Goal: Task Accomplishment & Management: Use online tool/utility

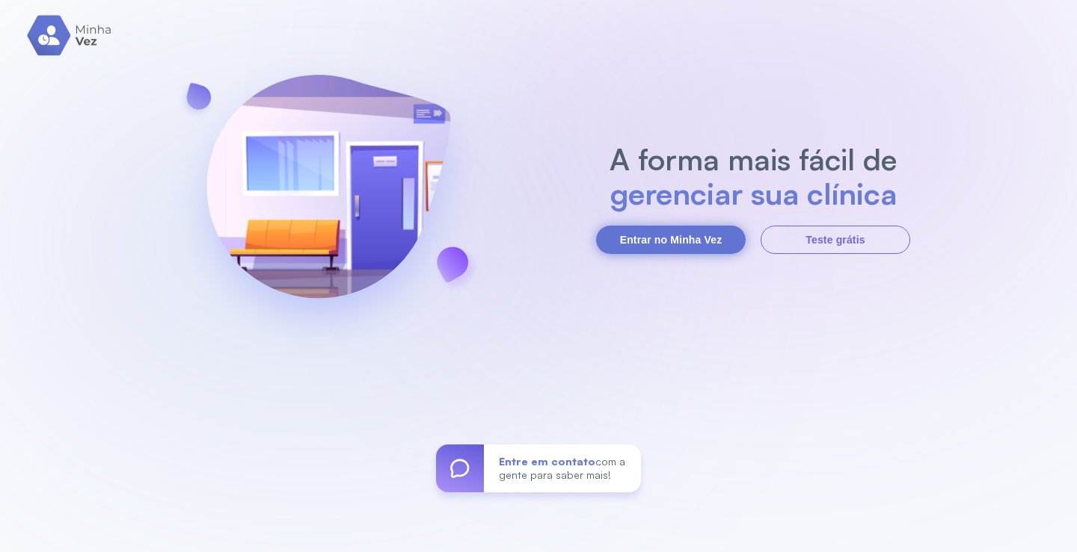
click at [642, 241] on button "Entrar no Minha Vez" at bounding box center [671, 240] width 150 height 28
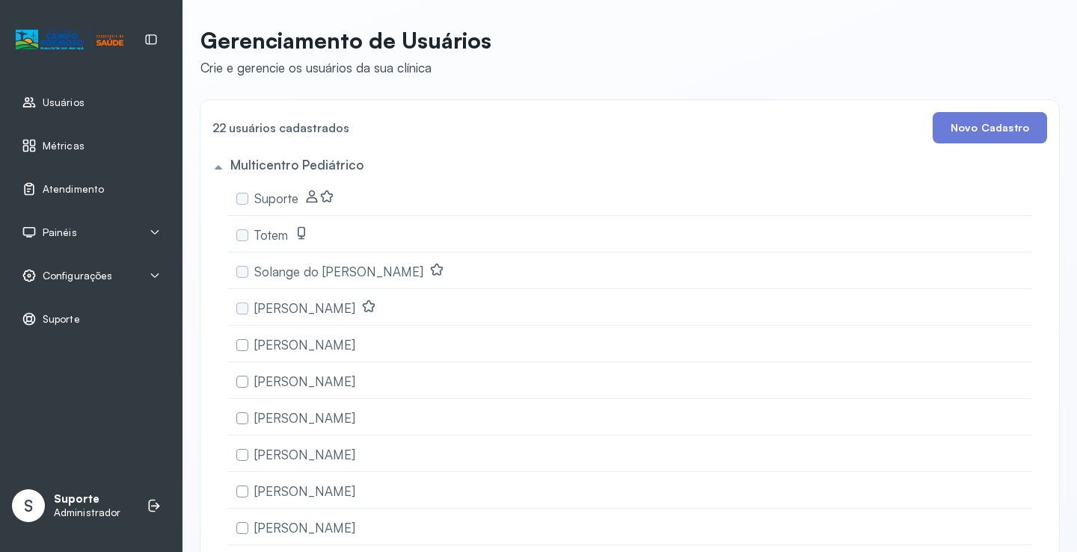
click at [155, 274] on icon at bounding box center [155, 276] width 12 height 12
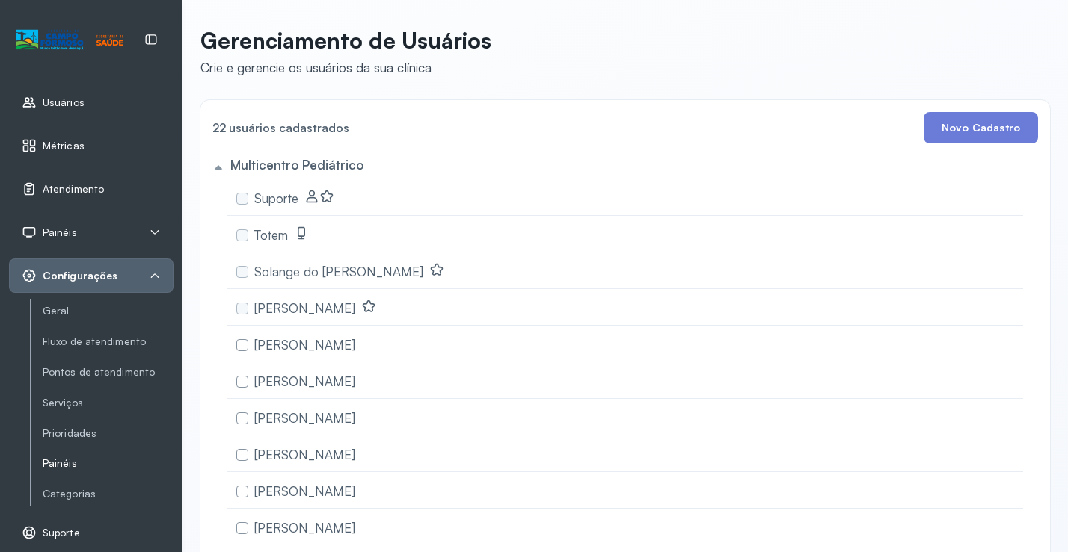
click at [62, 466] on link "Painéis" at bounding box center [108, 464] width 131 height 13
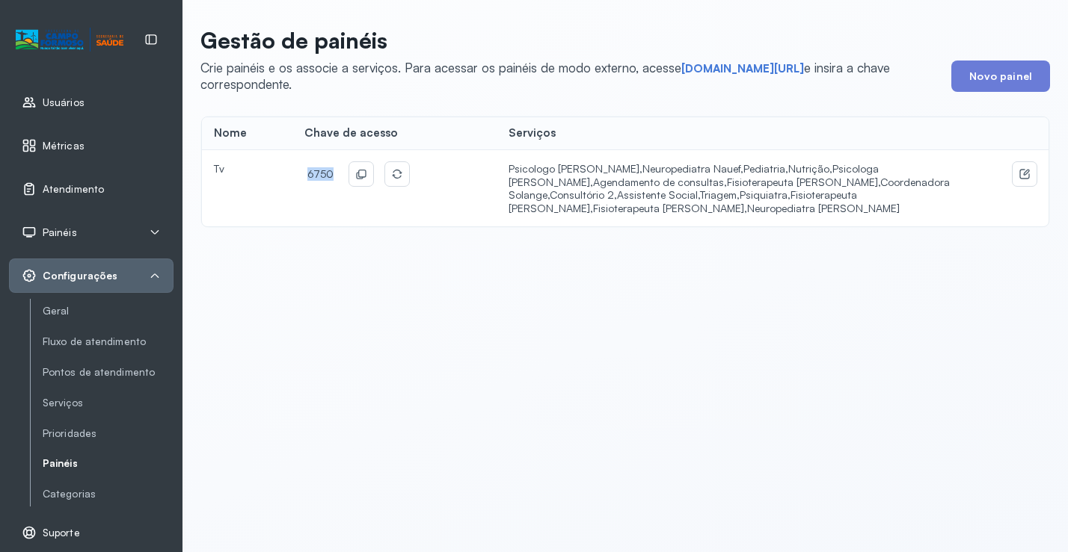
drag, startPoint x: 327, startPoint y: 173, endPoint x: 295, endPoint y: 172, distance: 32.2
click at [295, 172] on td "6750" at bounding box center [394, 188] width 204 height 76
copy span "6750"
click at [727, 71] on link "short.sysvale.com/tv" at bounding box center [742, 68] width 123 height 15
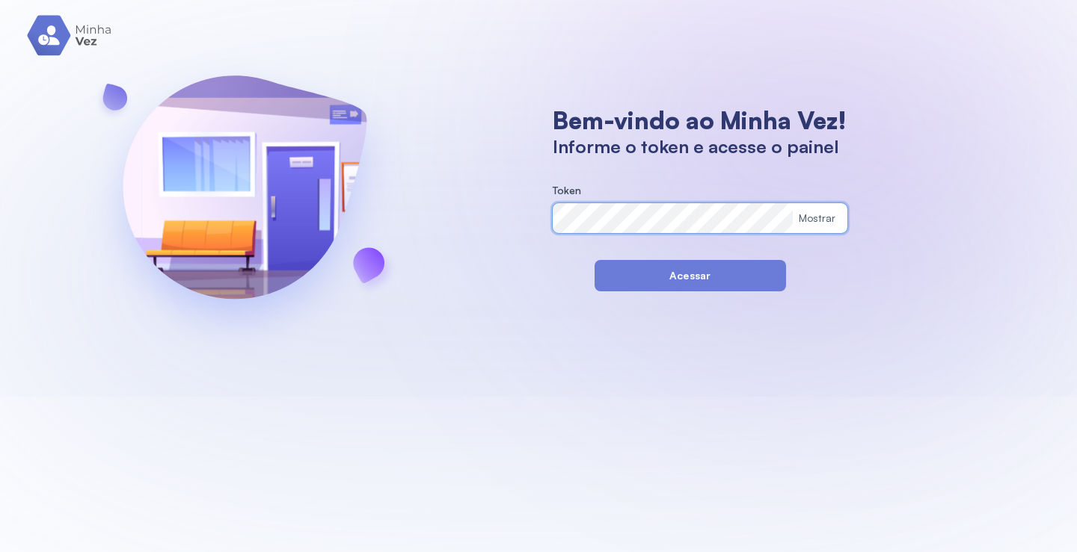
click at [514, 221] on div "Bem-vindo ao Minha Vez! Informe o token e acesse o painel Token Mostrar Acessar" at bounding box center [538, 198] width 1077 height 397
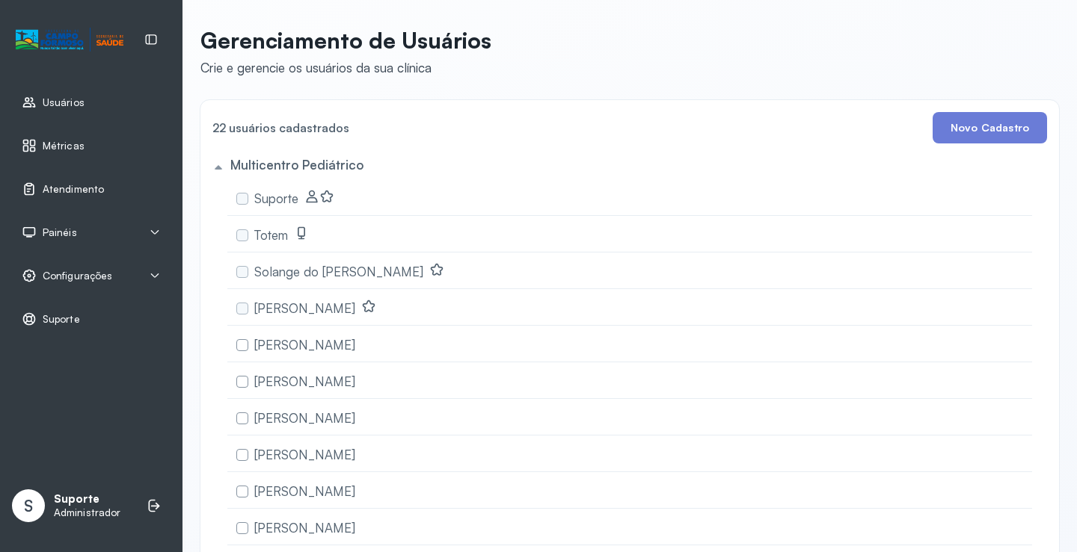
click at [90, 189] on span "Atendimento" at bounding box center [73, 189] width 61 height 13
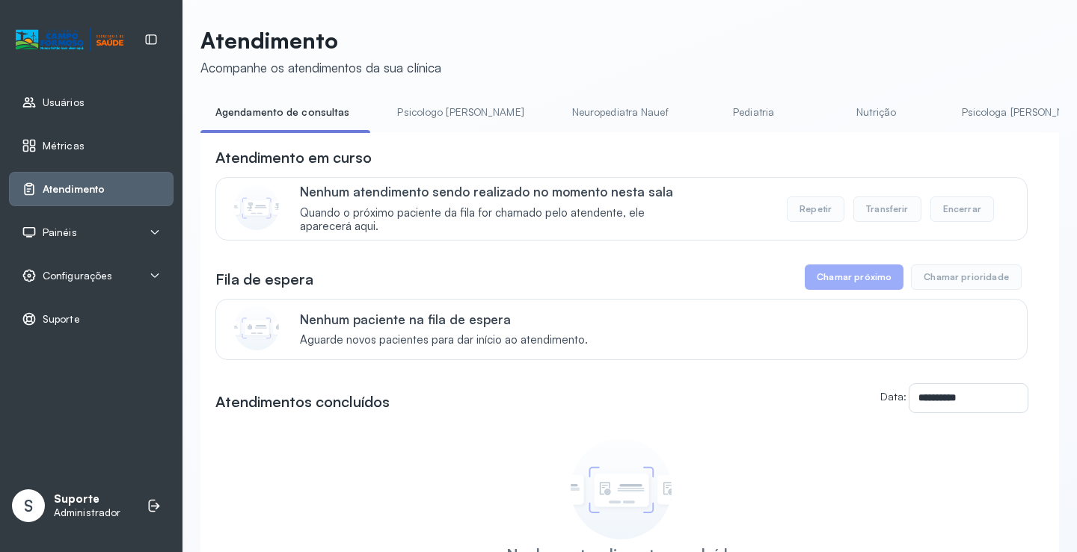
click at [66, 230] on span "Painéis" at bounding box center [60, 233] width 34 height 13
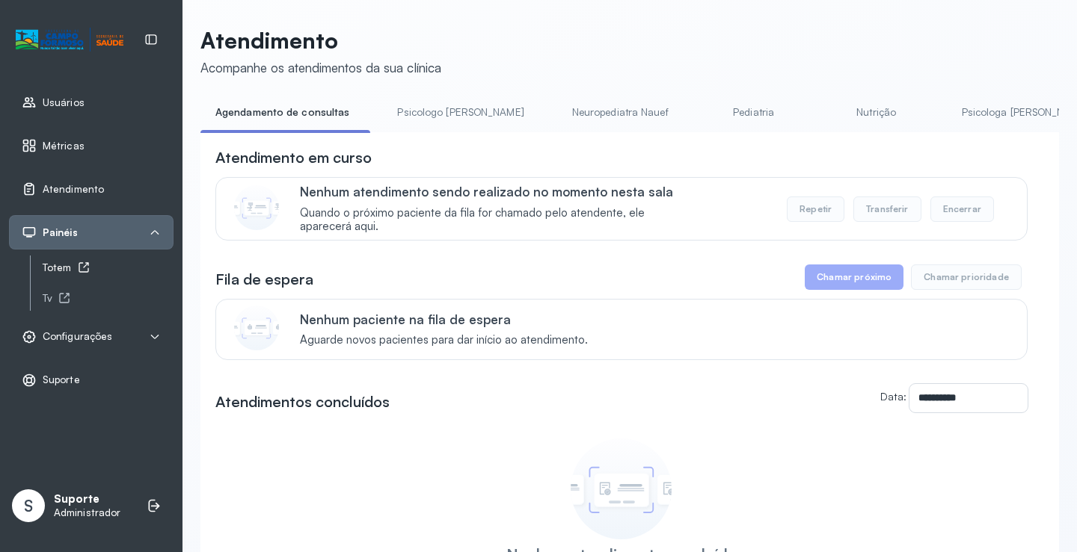
click at [79, 265] on icon at bounding box center [84, 268] width 10 height 10
click at [76, 190] on span "Atendimento" at bounding box center [73, 189] width 61 height 13
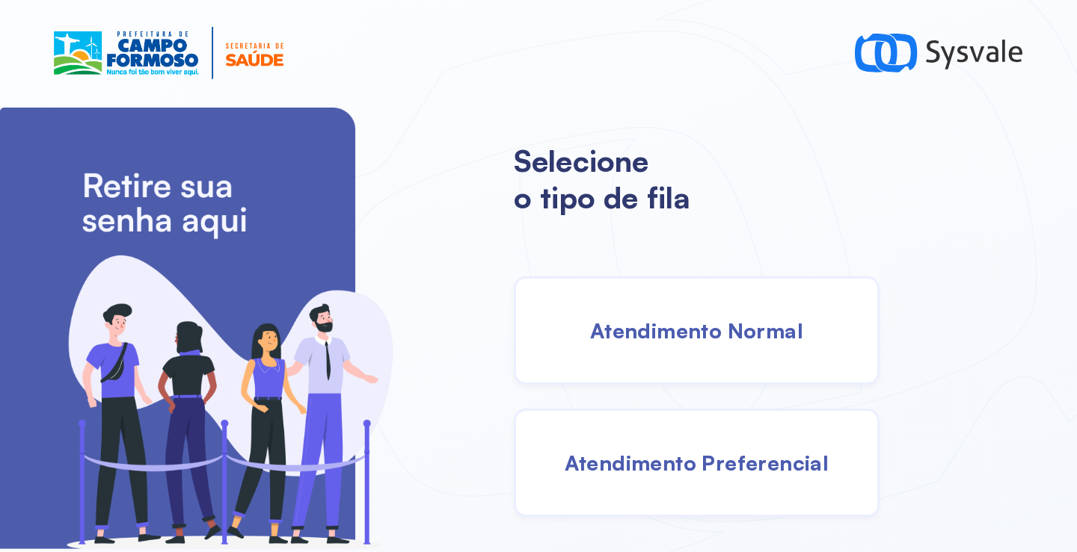
click at [623, 328] on span "Atendimento Normal" at bounding box center [696, 331] width 213 height 26
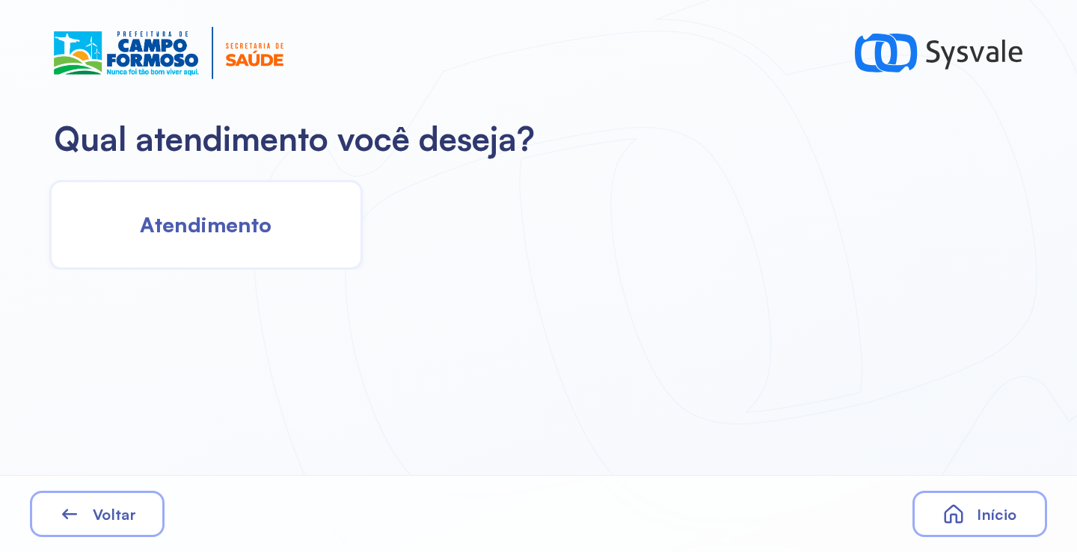
click at [247, 254] on div "Atendimento" at bounding box center [205, 225] width 313 height 90
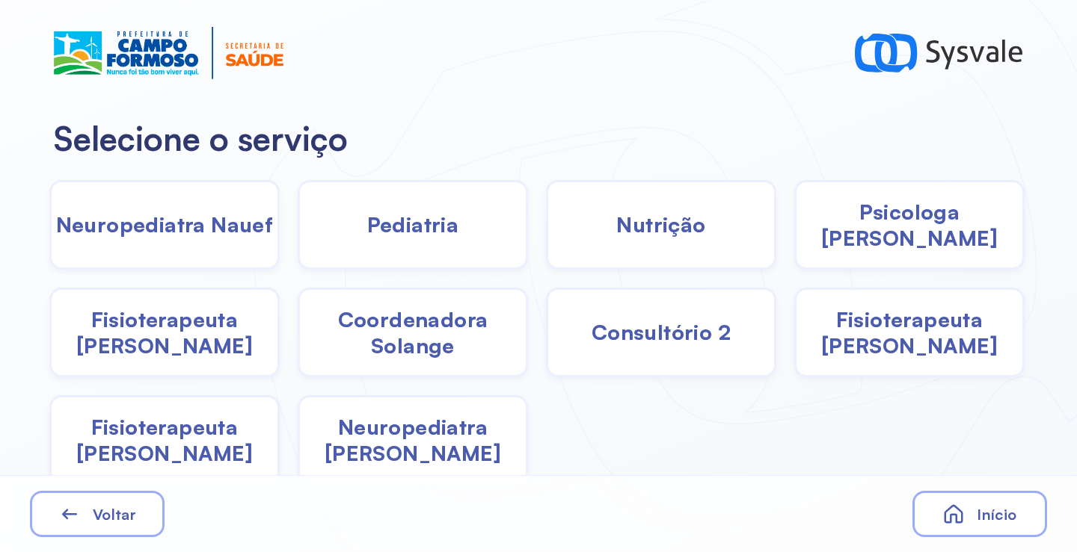
click at [860, 241] on div "Psicologa [PERSON_NAME]" at bounding box center [909, 225] width 230 height 90
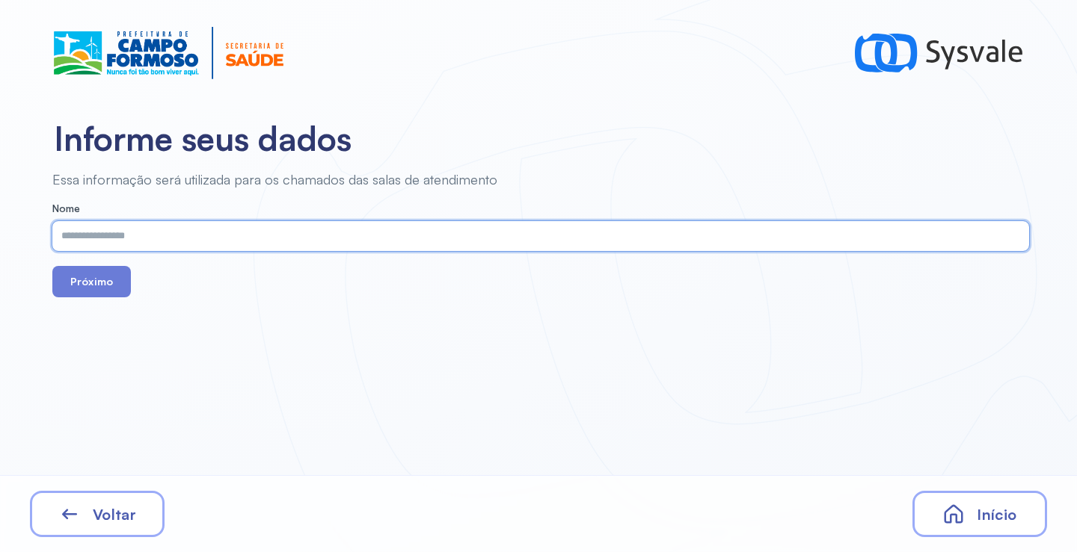
click at [414, 246] on input "text" at bounding box center [537, 236] width 970 height 30
type input "**********"
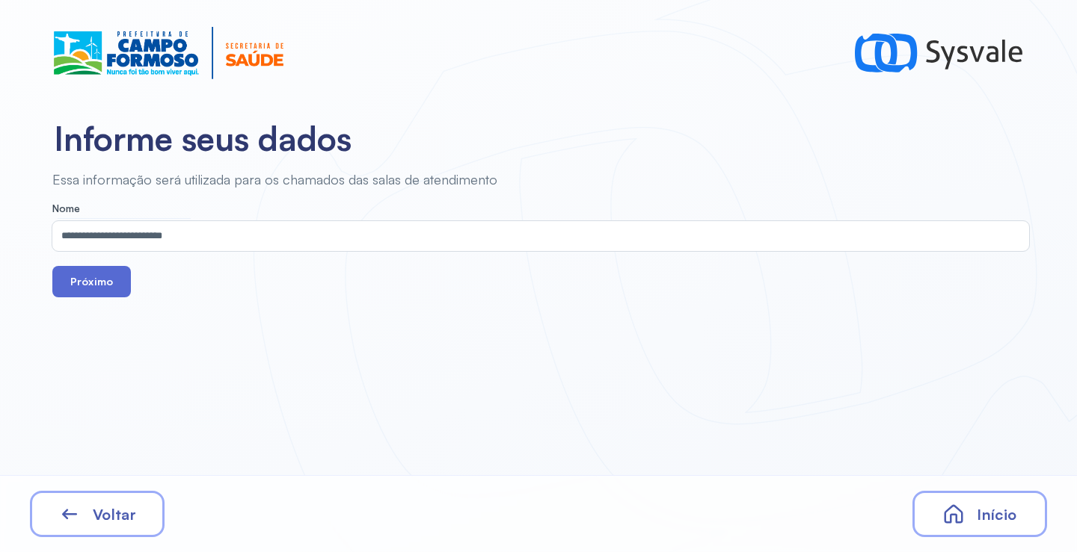
click at [91, 284] on button "Próximo" at bounding box center [91, 281] width 79 height 31
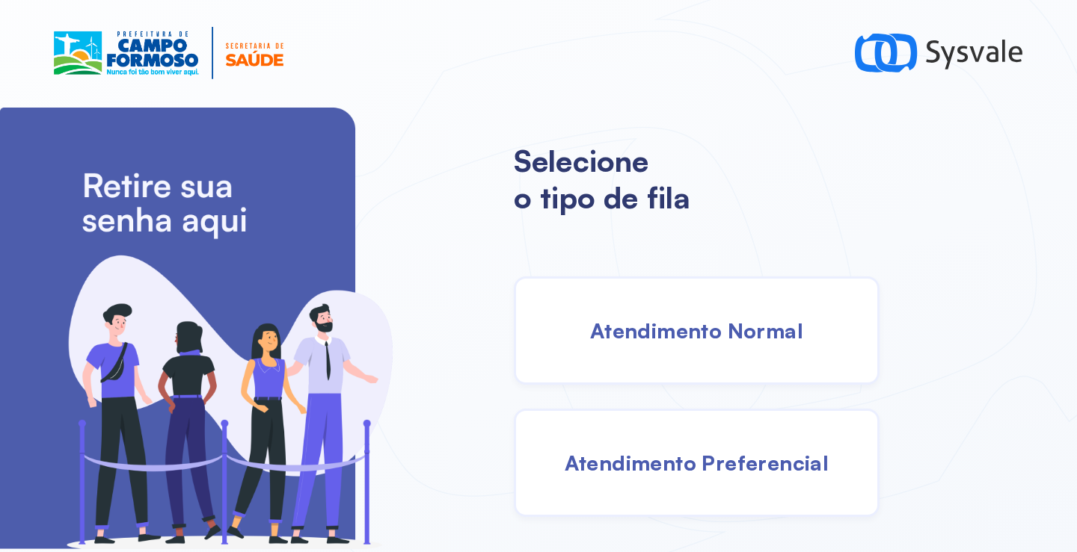
click at [642, 330] on span "Atendimento Normal" at bounding box center [696, 331] width 213 height 26
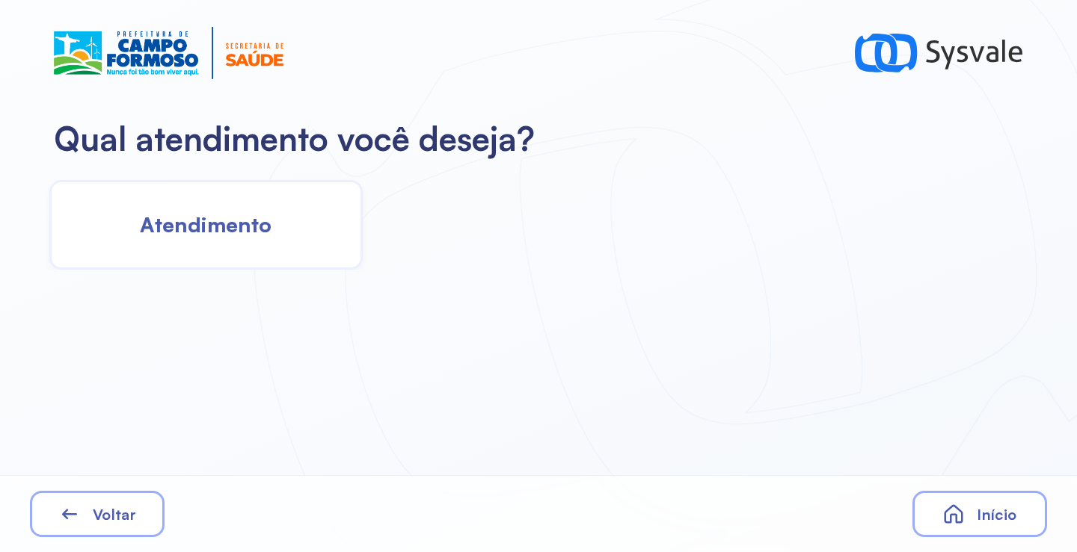
click at [189, 237] on span "Atendimento" at bounding box center [206, 225] width 132 height 26
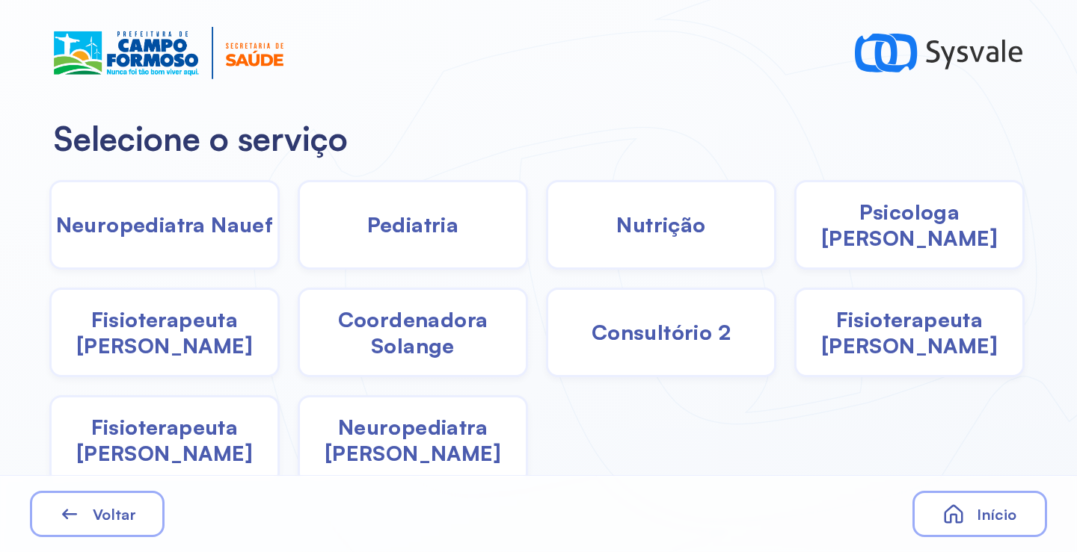
click at [917, 231] on span "Psicologa [PERSON_NAME]" at bounding box center [909, 225] width 226 height 52
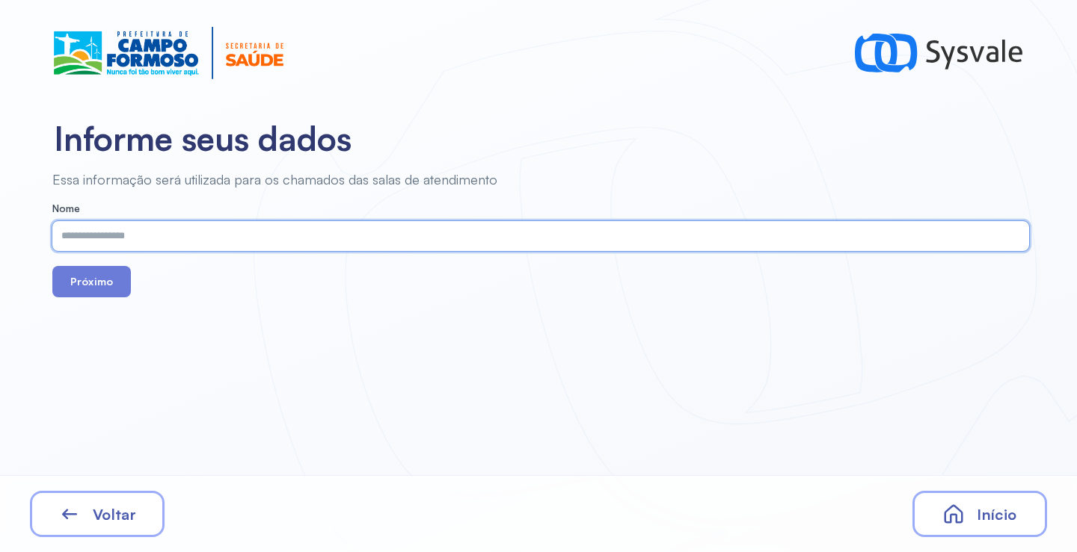
click at [317, 238] on input "text" at bounding box center [537, 236] width 970 height 30
paste input "**********"
type input "**********"
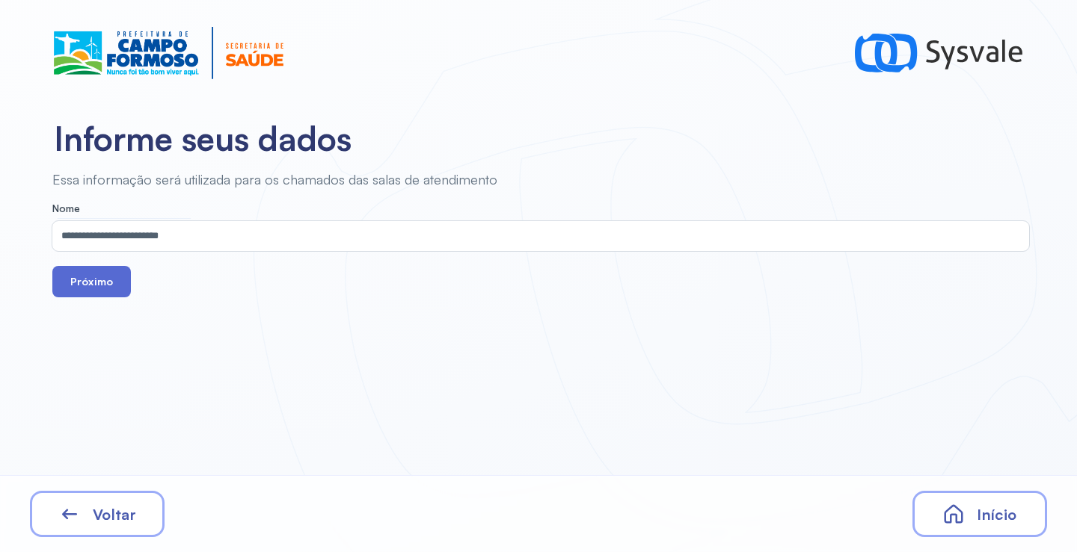
click at [96, 279] on button "Próximo" at bounding box center [91, 281] width 79 height 31
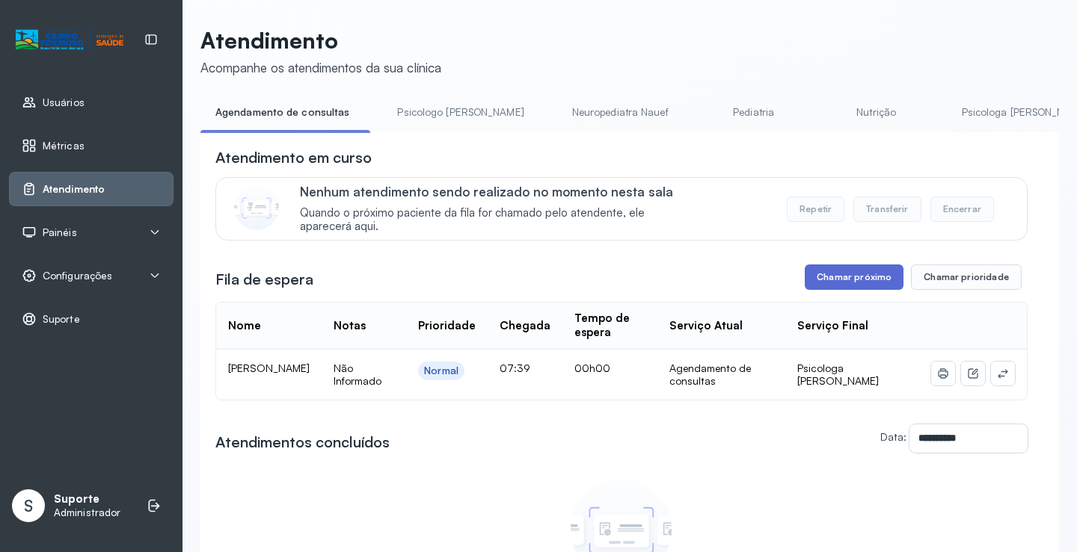
click at [834, 283] on button "Chamar próximo" at bounding box center [853, 277] width 99 height 25
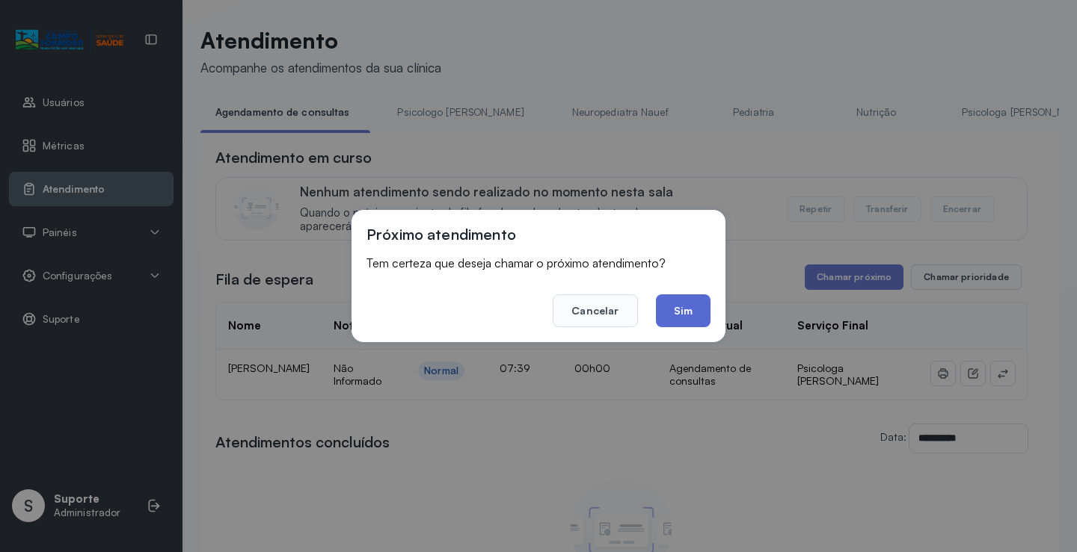
click at [684, 306] on button "Sim" at bounding box center [683, 311] width 55 height 33
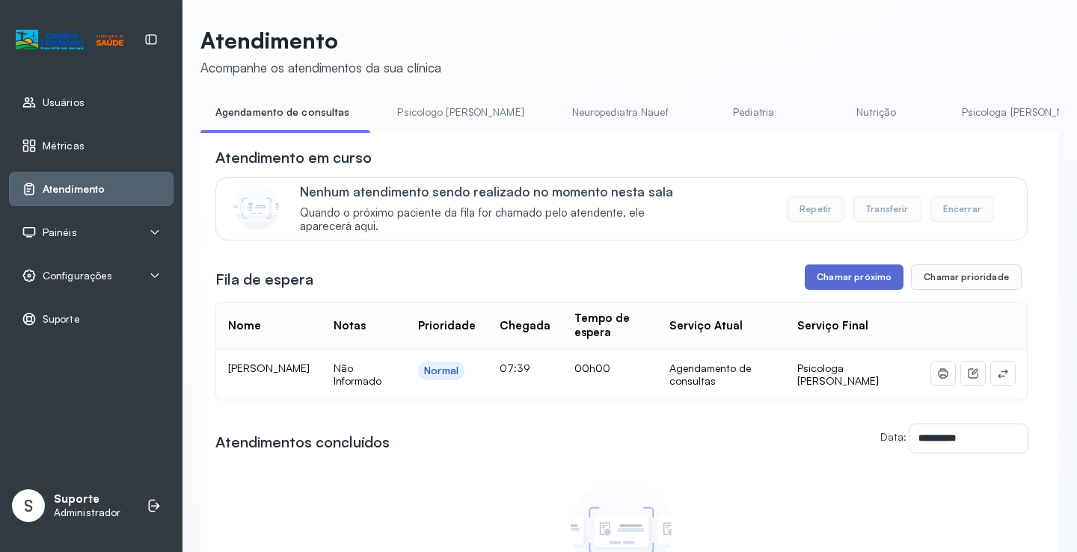
click at [845, 285] on button "Chamar próximo" at bounding box center [853, 277] width 99 height 25
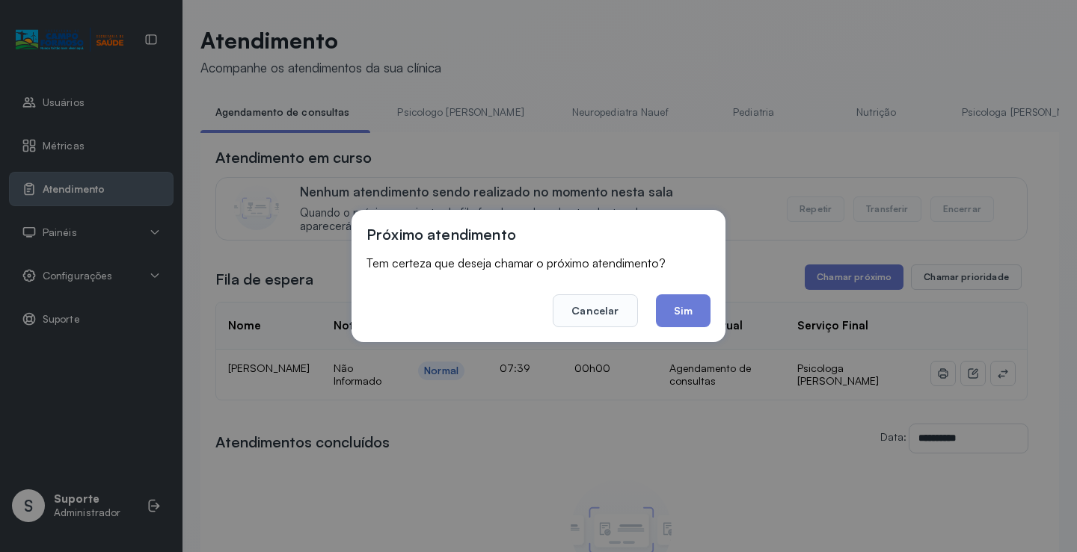
click at [846, 50] on div "Próximo atendimento Tem certeza que deseja chamar o próximo atendimento? Cancel…" at bounding box center [538, 276] width 1077 height 552
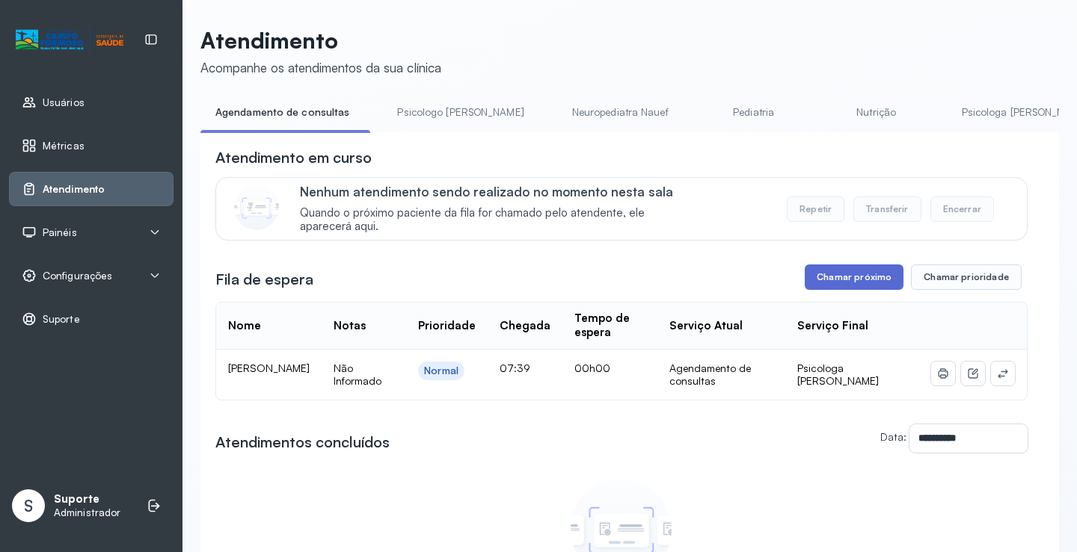
click at [855, 280] on button "Chamar próximo" at bounding box center [853, 277] width 99 height 25
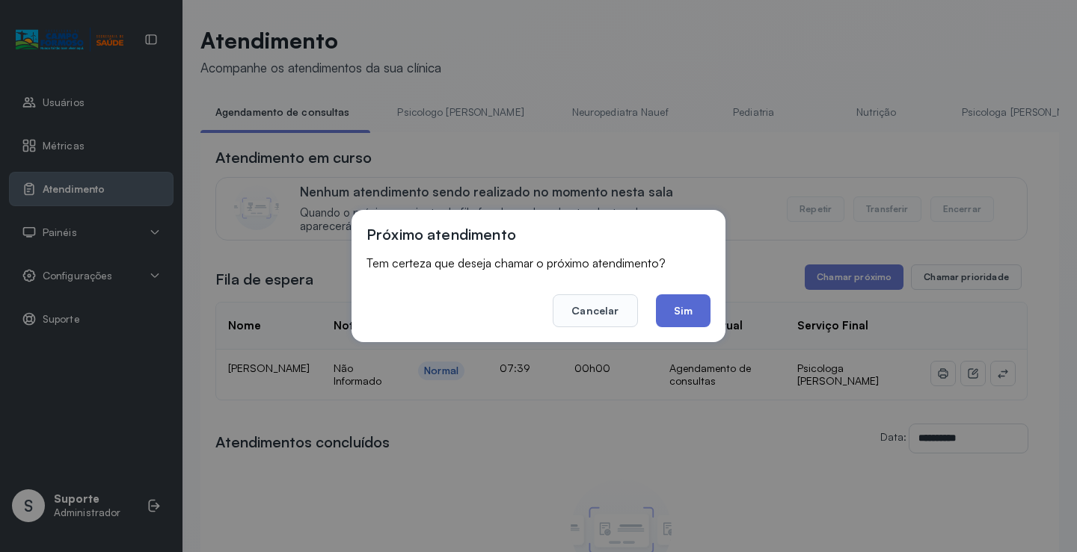
click at [681, 309] on button "Sim" at bounding box center [683, 311] width 55 height 33
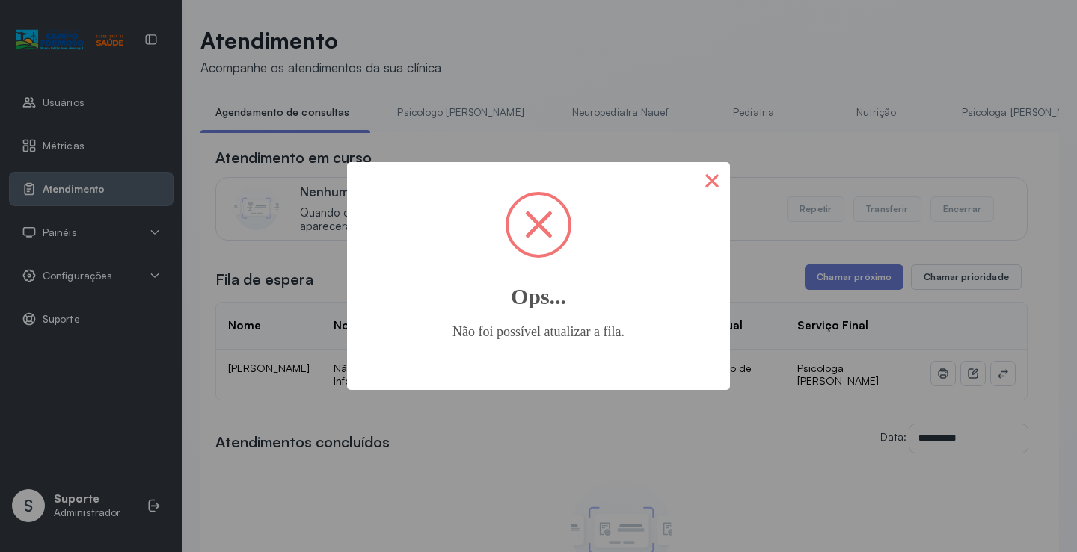
click at [713, 182] on button "×" at bounding box center [712, 180] width 36 height 36
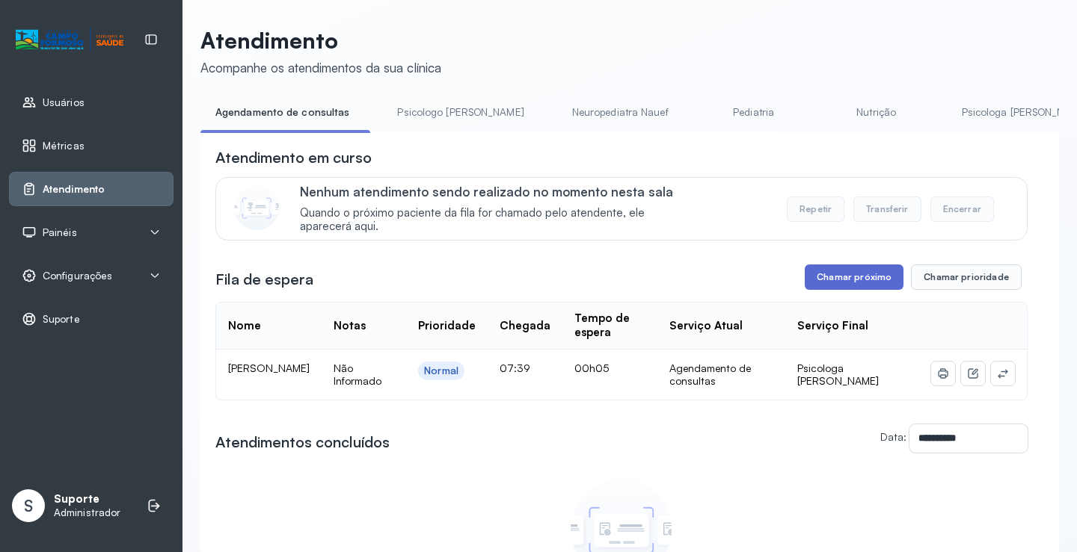
click at [825, 277] on button "Chamar próximo" at bounding box center [853, 277] width 99 height 25
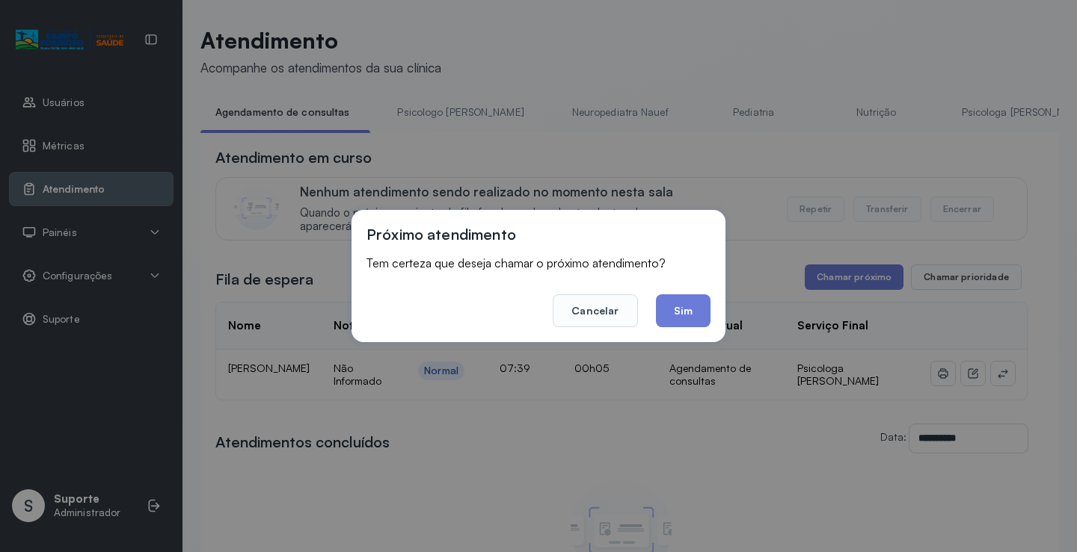
click at [685, 314] on button "Sim" at bounding box center [683, 311] width 55 height 33
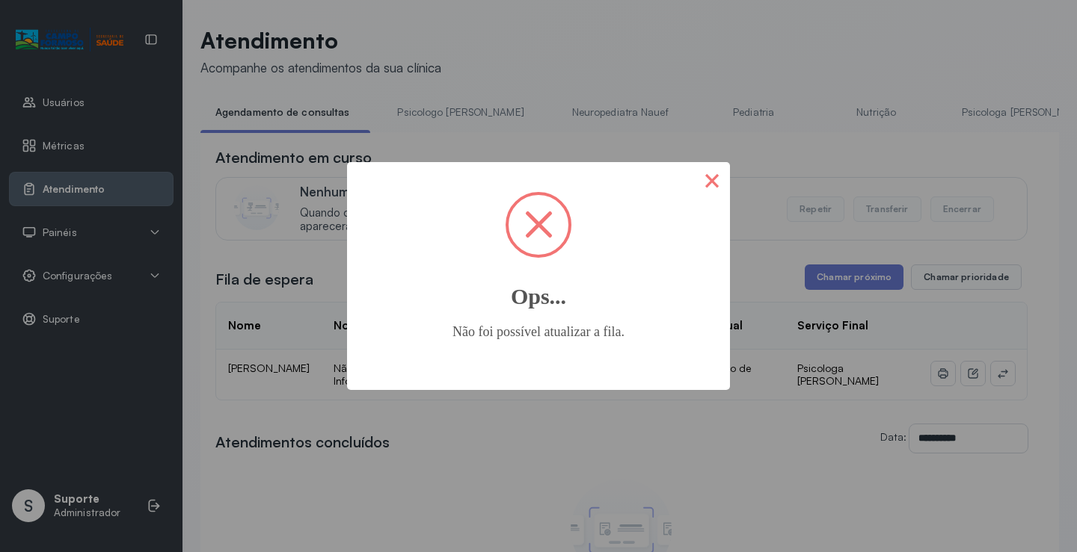
click at [718, 183] on button "×" at bounding box center [712, 180] width 36 height 36
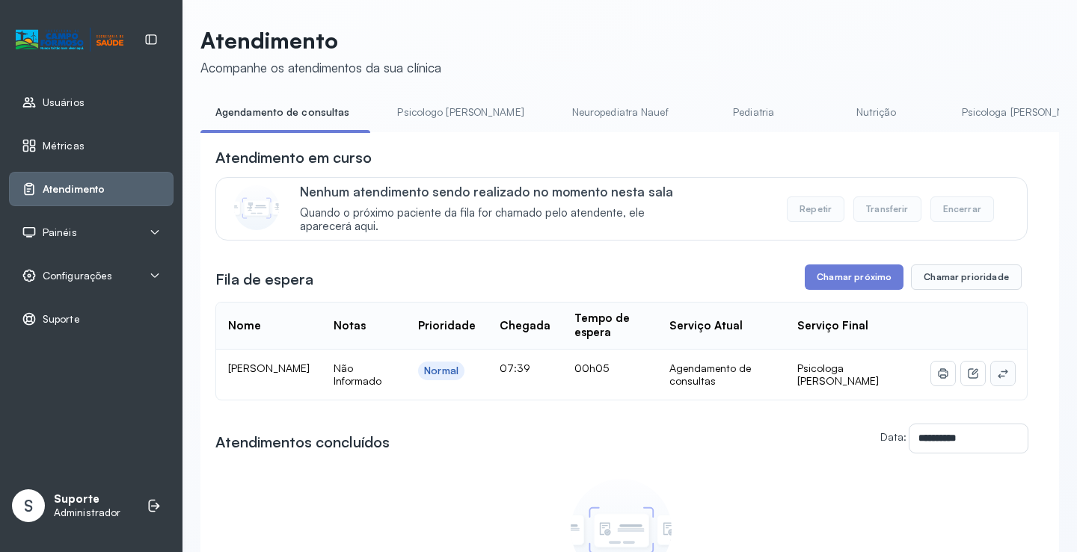
click at [997, 378] on icon at bounding box center [1003, 374] width 12 height 12
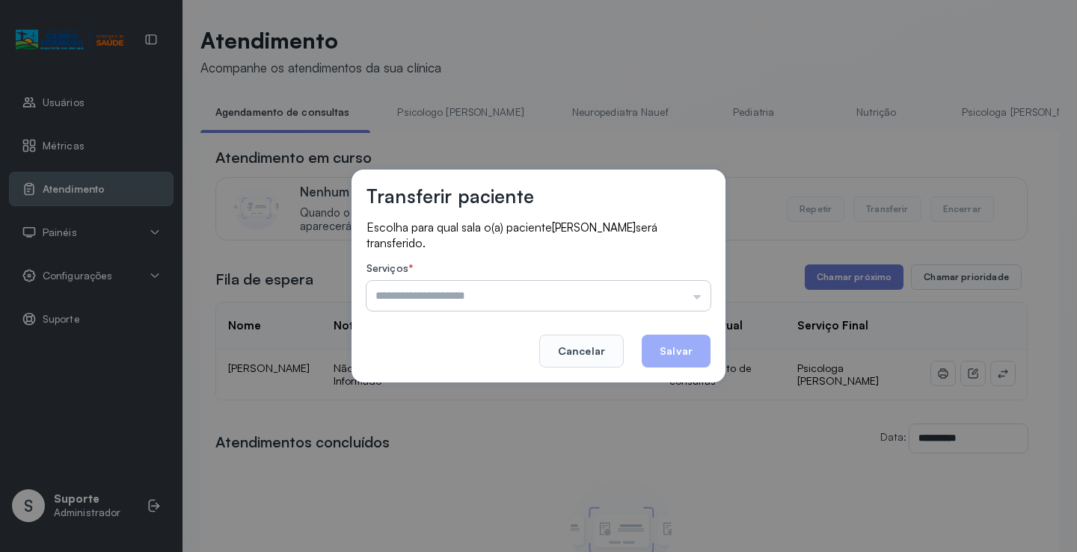
click at [498, 301] on input "text" at bounding box center [538, 296] width 344 height 30
drag, startPoint x: 791, startPoint y: 477, endPoint x: 822, endPoint y: 379, distance: 102.6
click at [792, 474] on div "Transferir paciente Escolha para qual sala o(a) paciente Laryssa Borges de Oliv…" at bounding box center [538, 276] width 1077 height 552
click at [853, 279] on div "Transferir paciente Escolha para qual sala o(a) paciente Laryssa Borges de Oliv…" at bounding box center [538, 276] width 1077 height 552
click at [588, 354] on button "Cancelar" at bounding box center [581, 351] width 84 height 33
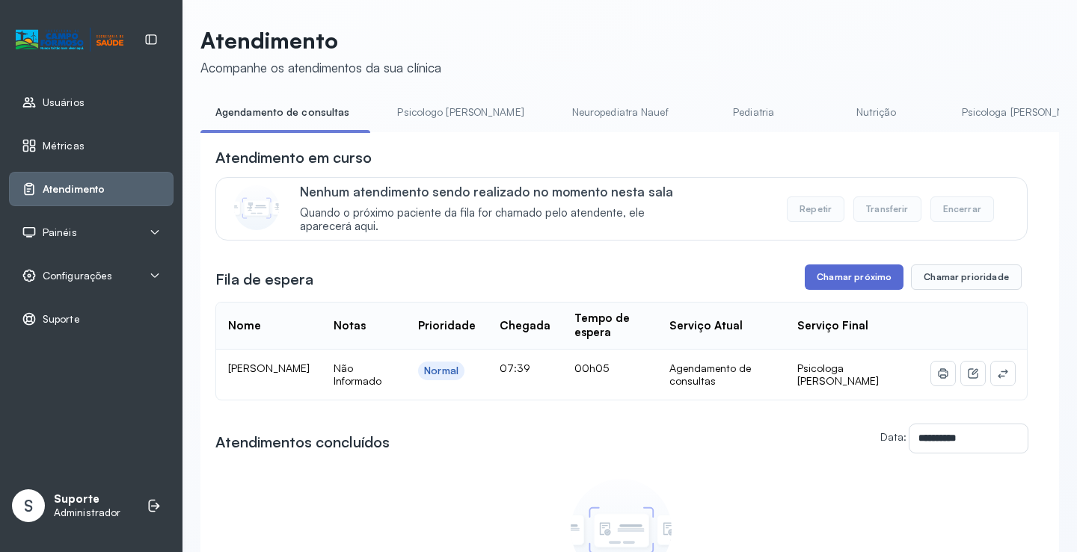
click at [862, 283] on button "Chamar próximo" at bounding box center [853, 277] width 99 height 25
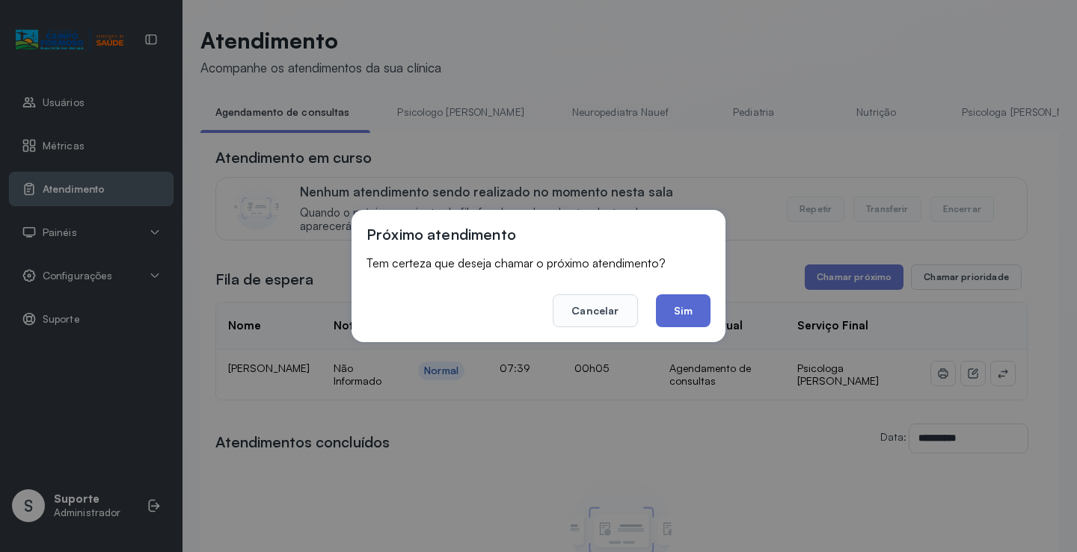
click at [679, 308] on button "Sim" at bounding box center [683, 311] width 55 height 33
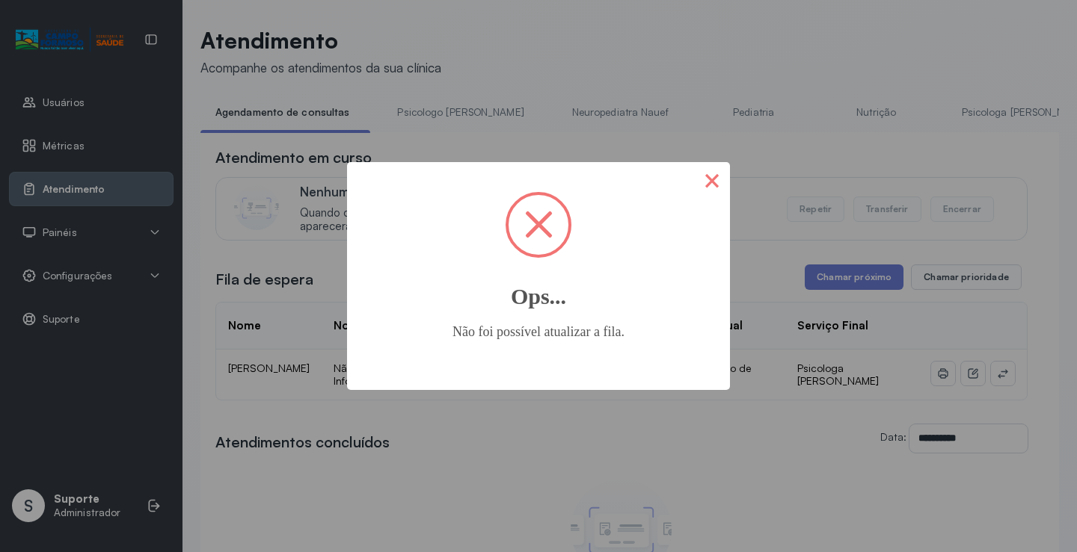
click at [706, 180] on button "×" at bounding box center [712, 180] width 36 height 36
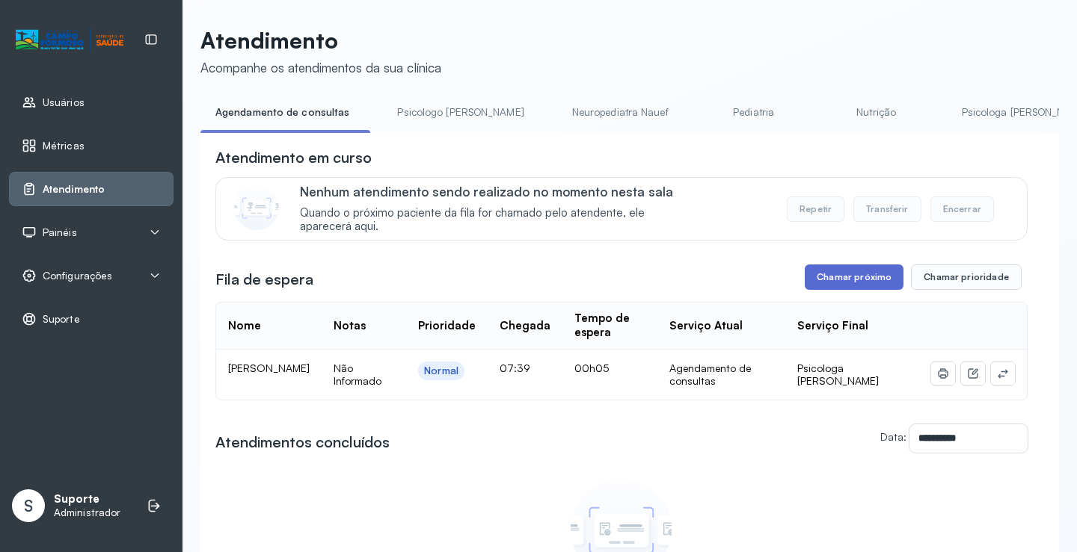
click at [851, 276] on button "Chamar próximo" at bounding box center [853, 277] width 99 height 25
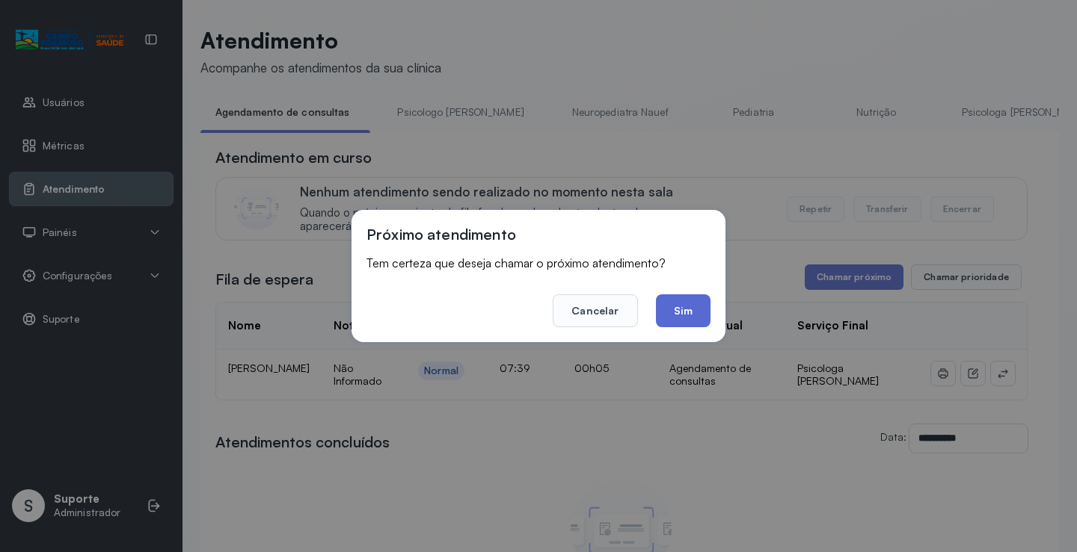
click at [682, 316] on button "Sim" at bounding box center [683, 311] width 55 height 33
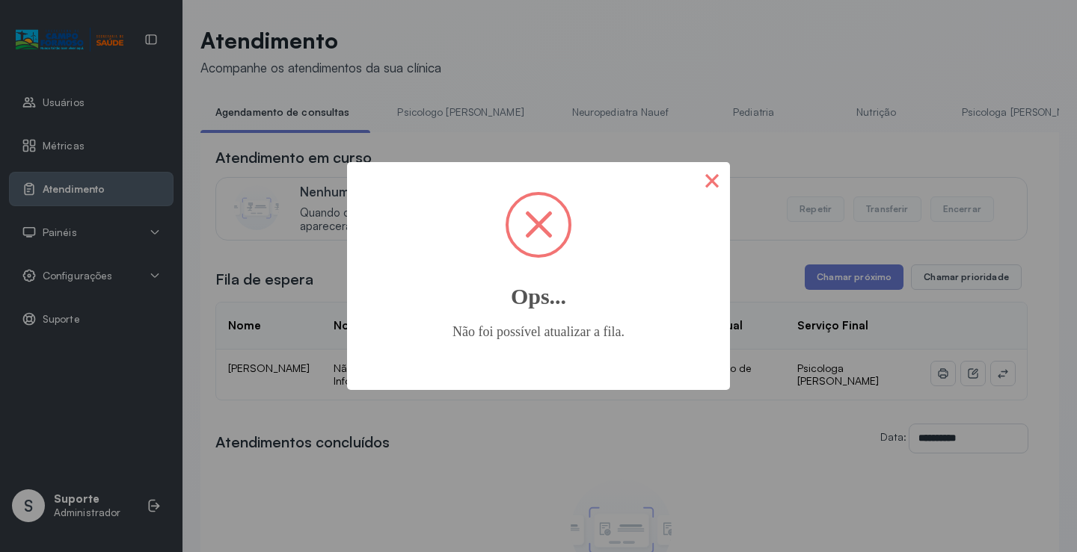
click at [714, 178] on button "×" at bounding box center [712, 180] width 36 height 36
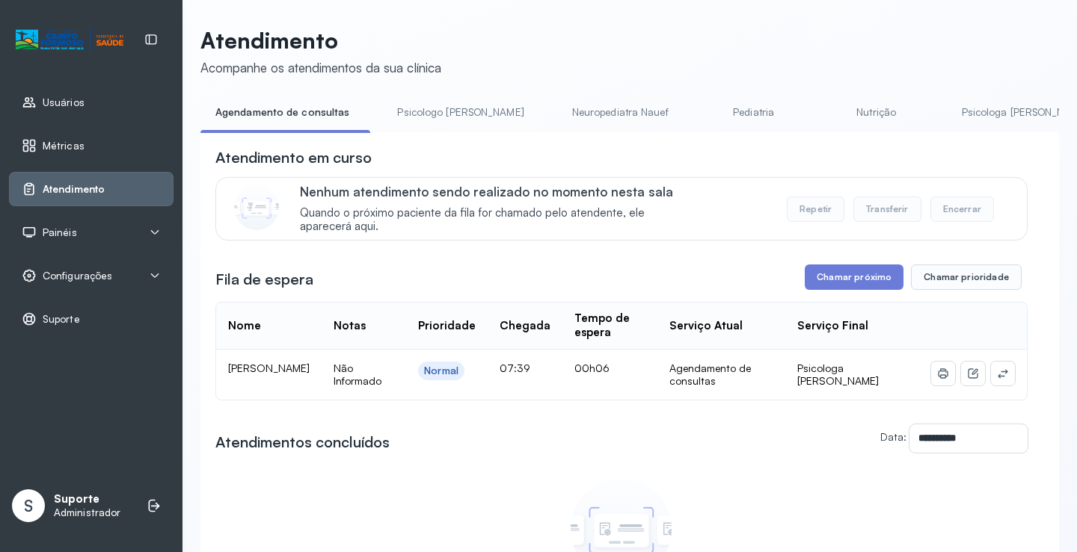
drag, startPoint x: 221, startPoint y: 371, endPoint x: 311, endPoint y: 385, distance: 90.8
click at [311, 385] on td "[PERSON_NAME]" at bounding box center [268, 375] width 105 height 50
click at [698, 479] on div "Nenhum atendimento concluído Nenhum atendimento foi concluído nesta sala no dia…" at bounding box center [621, 551] width 236 height 158
click at [807, 215] on button "Repetir" at bounding box center [816, 209] width 58 height 25
click at [967, 379] on icon at bounding box center [973, 374] width 12 height 12
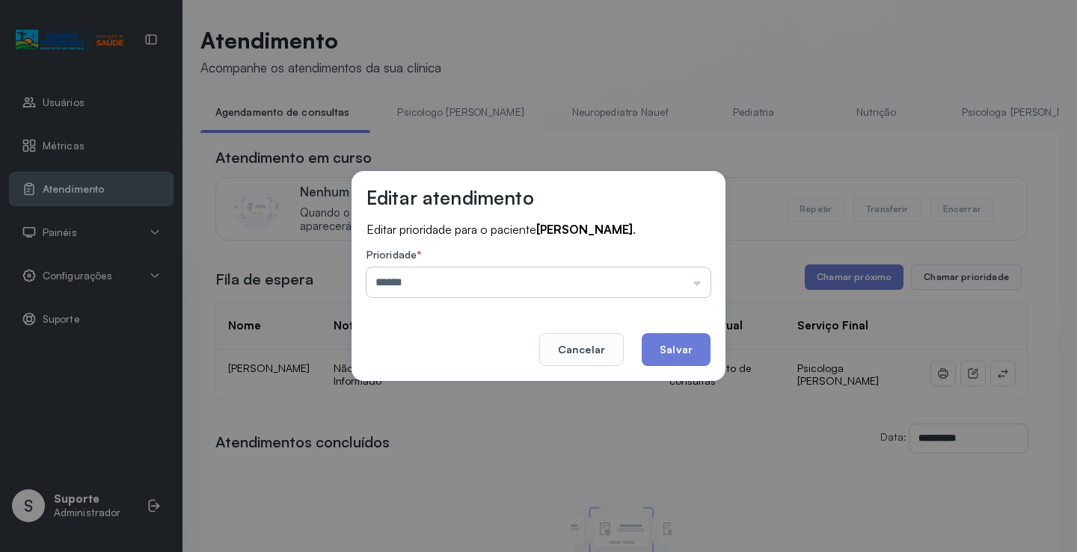
click at [573, 280] on input "******" at bounding box center [538, 283] width 344 height 30
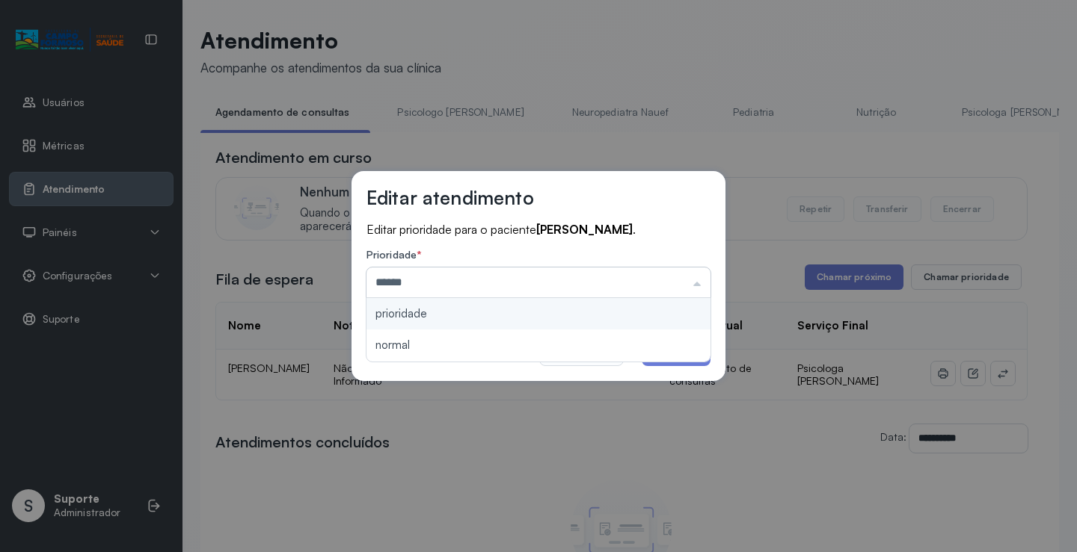
click at [567, 280] on input "******" at bounding box center [538, 283] width 344 height 30
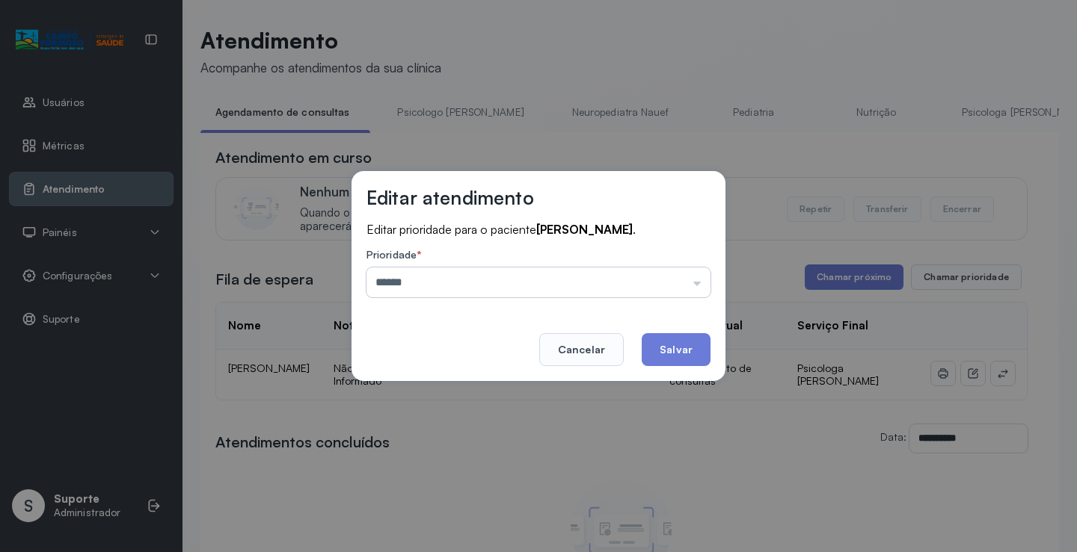
click at [567, 280] on input "******" at bounding box center [538, 283] width 344 height 30
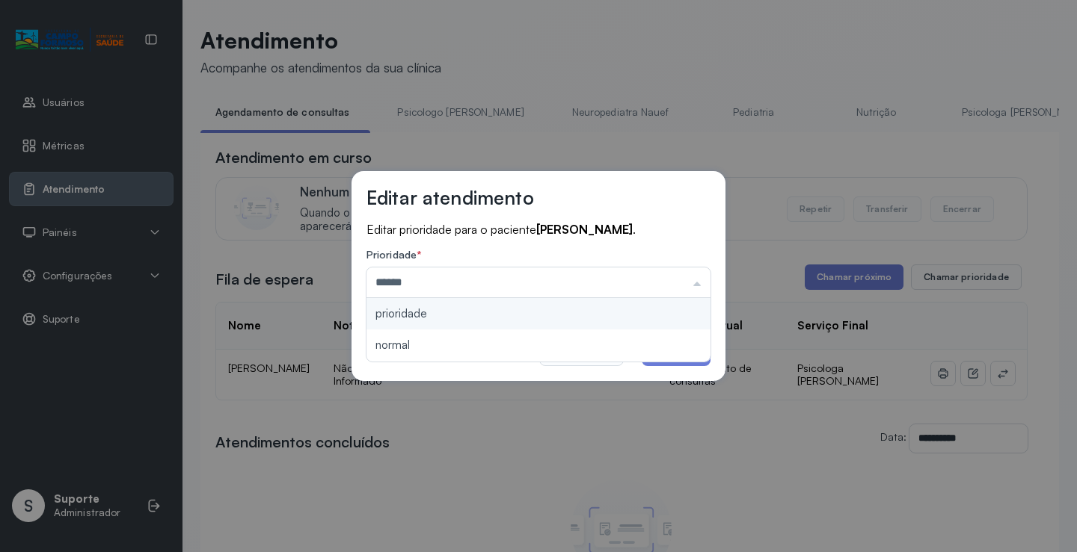
type input "**********"
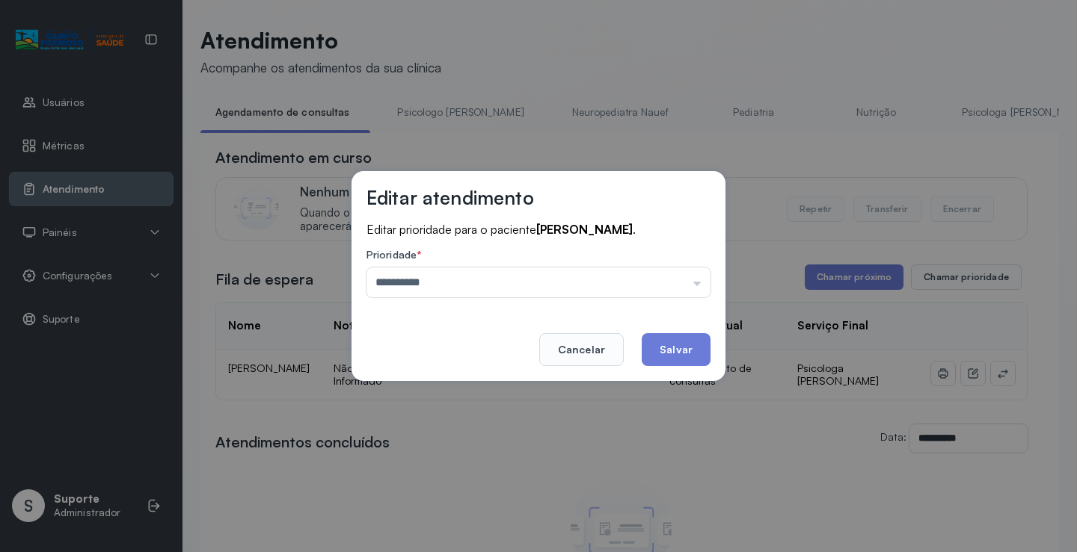
click at [401, 315] on div "**********" at bounding box center [538, 275] width 374 height 209
click at [674, 349] on button "Salvar" at bounding box center [675, 349] width 69 height 33
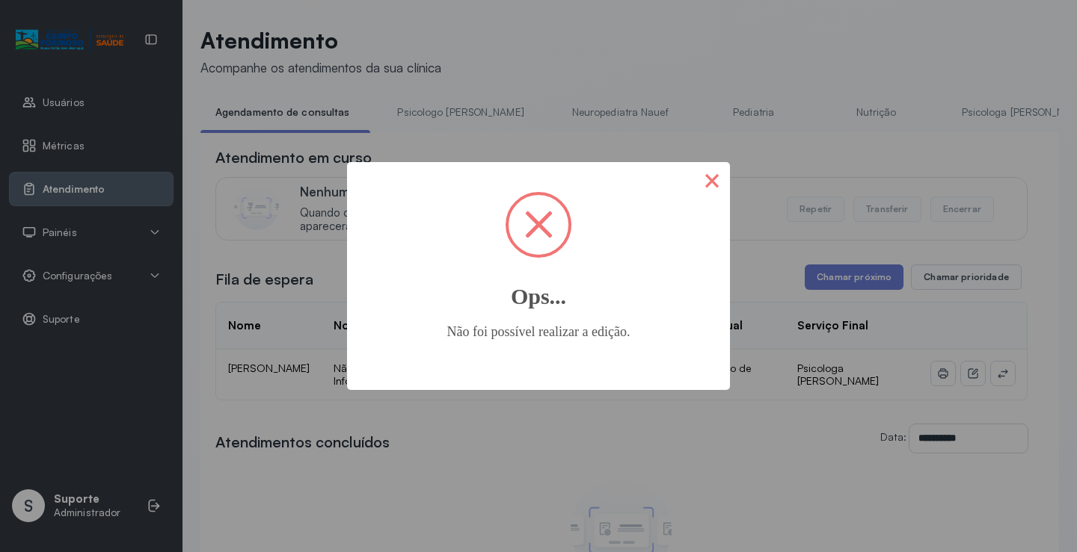
click at [712, 183] on button "×" at bounding box center [712, 180] width 36 height 36
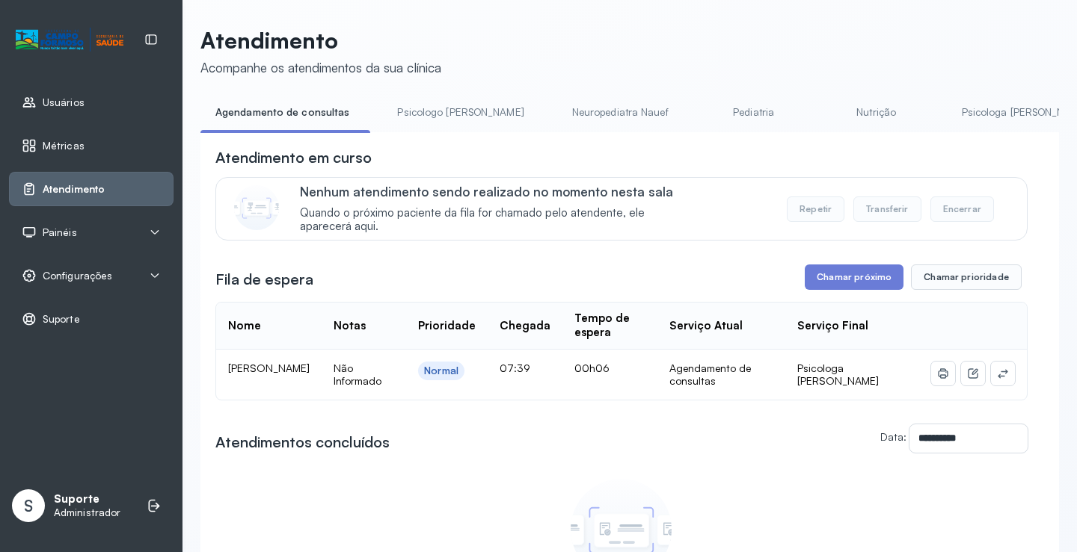
drag, startPoint x: 223, startPoint y: 369, endPoint x: 307, endPoint y: 390, distance: 86.9
click at [307, 390] on td "[PERSON_NAME]" at bounding box center [268, 375] width 105 height 50
copy span "[PERSON_NAME]"
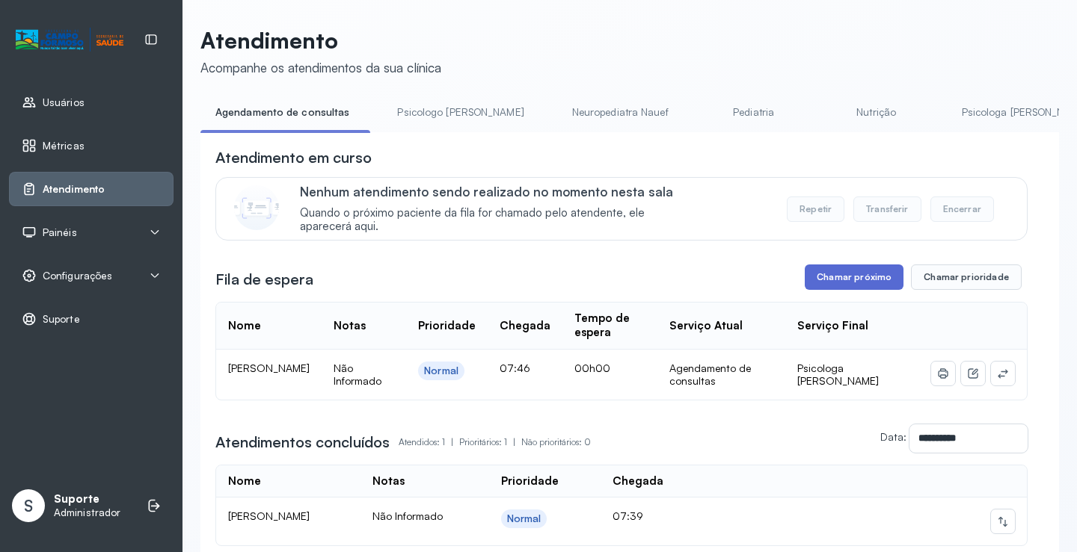
click at [840, 282] on button "Chamar próximo" at bounding box center [853, 277] width 99 height 25
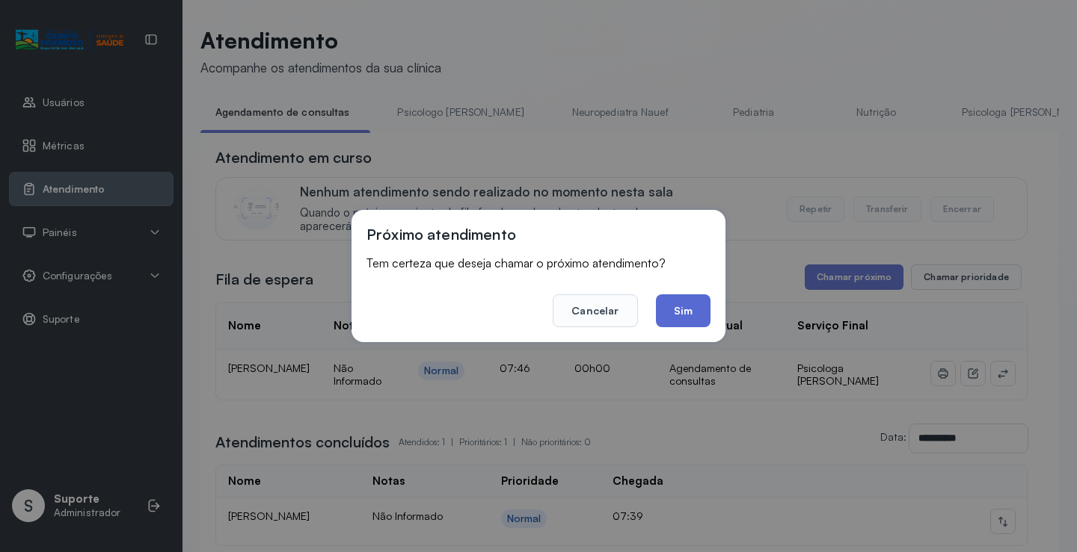
click at [675, 304] on button "Sim" at bounding box center [683, 311] width 55 height 33
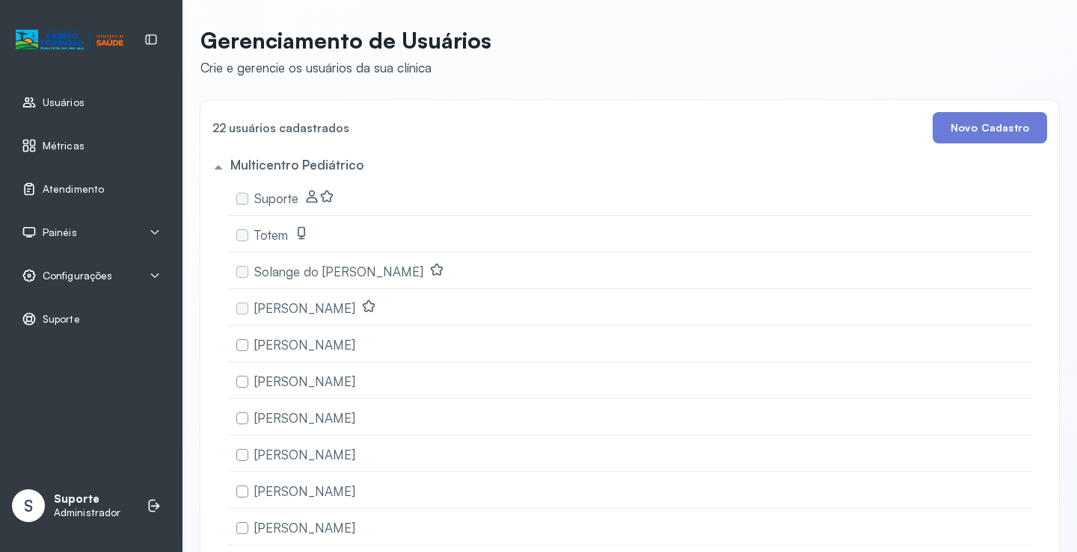
click at [153, 277] on icon at bounding box center [155, 276] width 8 height 4
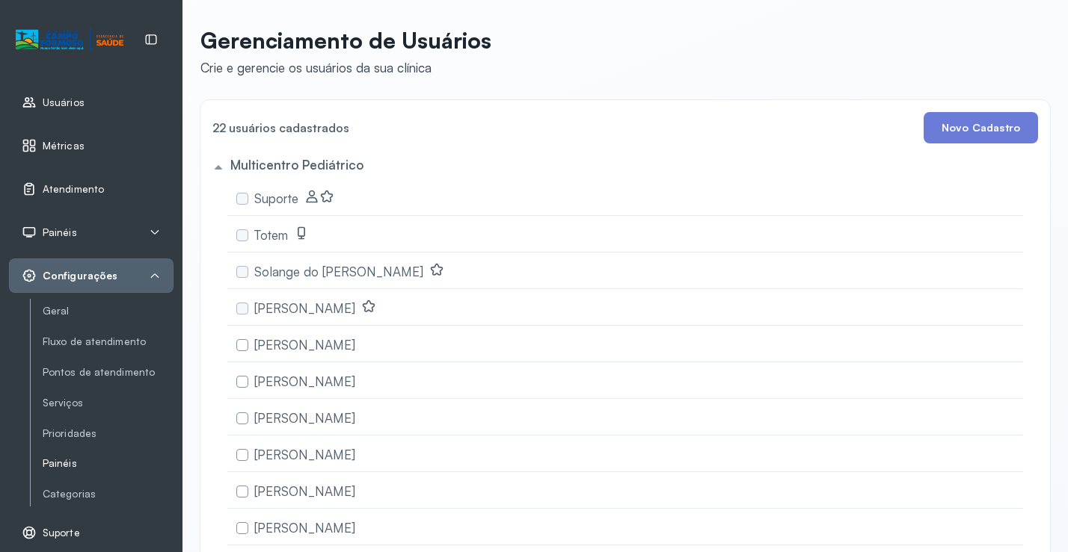
click at [61, 467] on link "Painéis" at bounding box center [108, 464] width 131 height 13
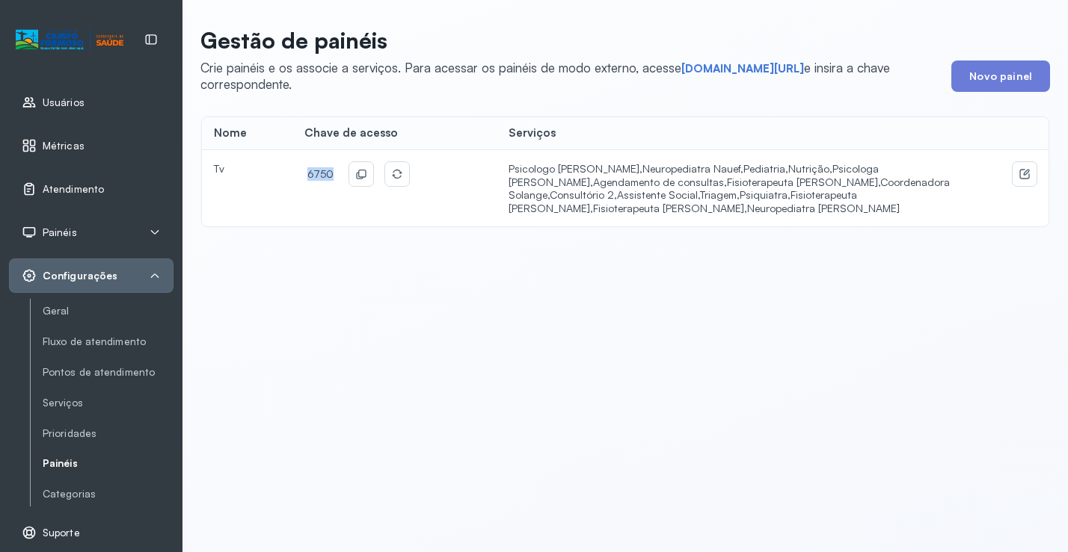
drag, startPoint x: 328, startPoint y: 176, endPoint x: 313, endPoint y: 180, distance: 15.4
click at [285, 173] on tr "Tv 6750 Psicologo Pedro, Neuropediatra Nauef, Pediatria, Nutrição, Psicologa Al…" at bounding box center [625, 188] width 846 height 76
copy tr "6750"
click at [739, 68] on link "short.sysvale.com/tv" at bounding box center [742, 68] width 123 height 15
copy tr "6750"
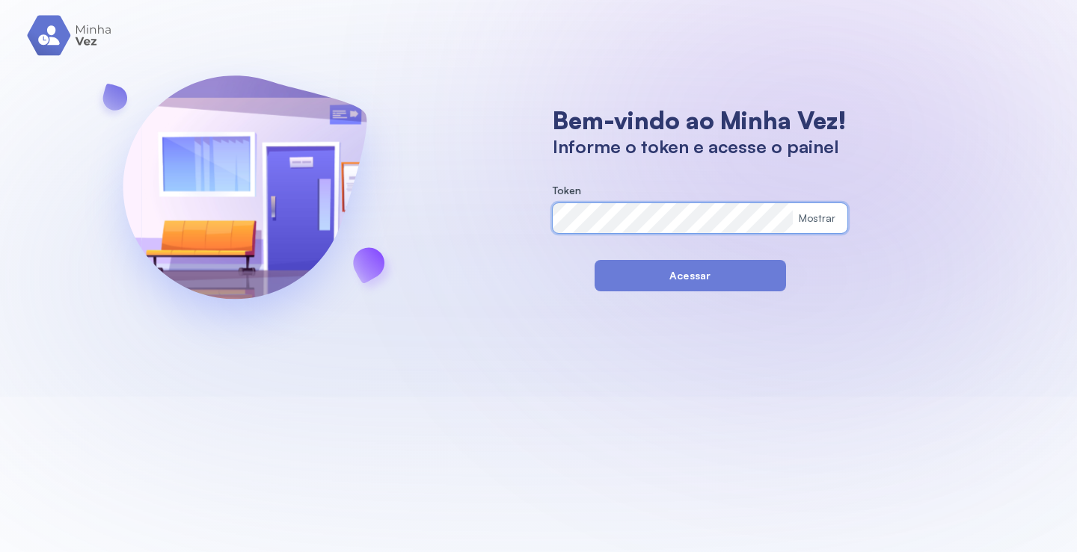
click at [487, 223] on div "Bem-vindo ao Minha Vez! Informe o token e acesse o painel Token Mostrar Acessar" at bounding box center [538, 198] width 1077 height 397
click at [503, 219] on div "Bem-vindo ao Minha Vez! Informe o token e acesse o painel Token Mostrar Acessar" at bounding box center [538, 198] width 1077 height 397
click at [512, 213] on div "Bem-vindo ao Minha Vez! Informe o token e acesse o painel Token Mostrar Acessar" at bounding box center [538, 198] width 1077 height 397
click at [815, 218] on div "Mostrar" at bounding box center [816, 218] width 37 height 13
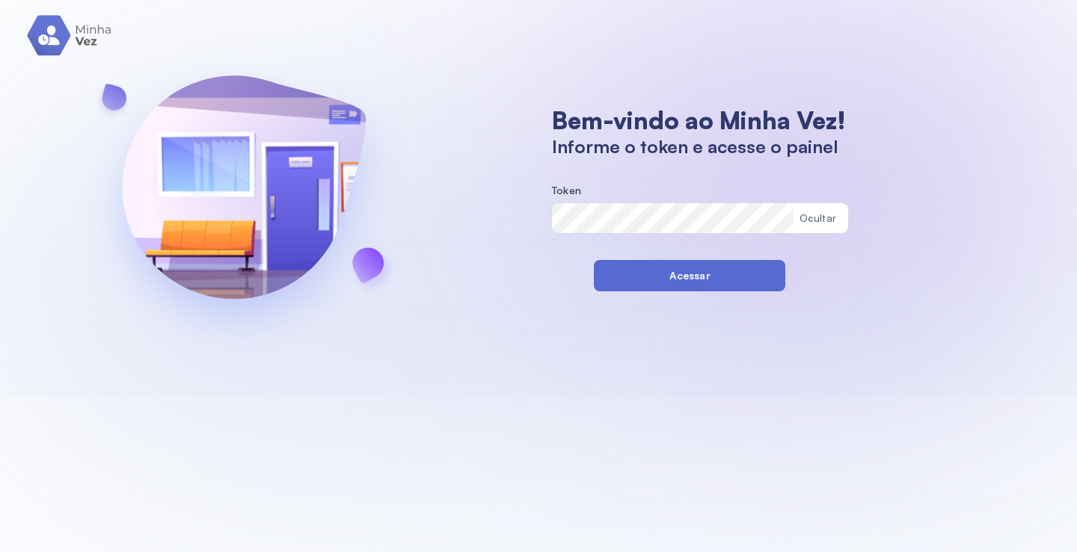
click at [671, 280] on button "Acessar" at bounding box center [689, 275] width 191 height 31
click at [627, 277] on button "Acessar" at bounding box center [689, 275] width 191 height 31
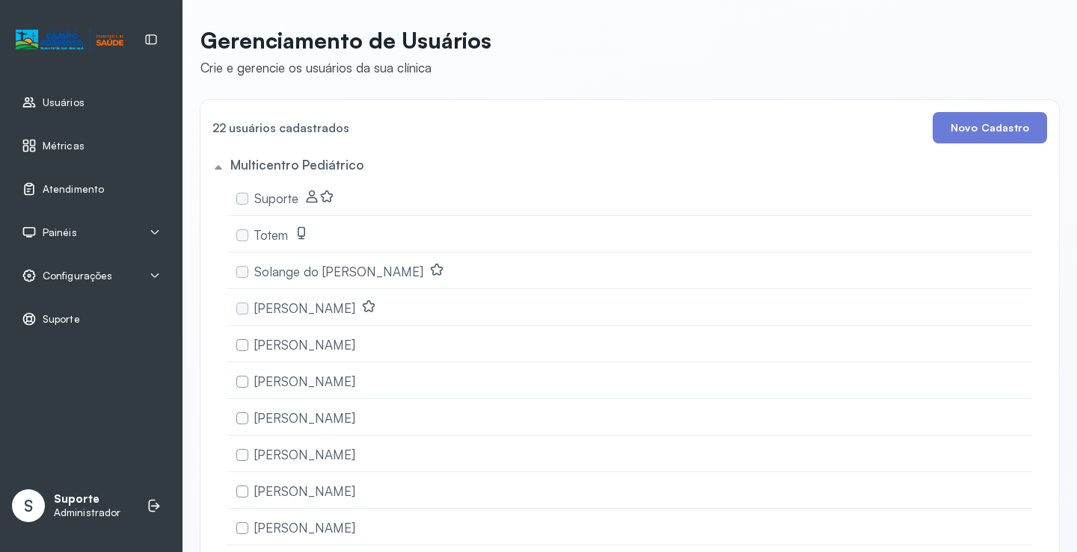
click at [86, 188] on span "Atendimento" at bounding box center [73, 189] width 61 height 13
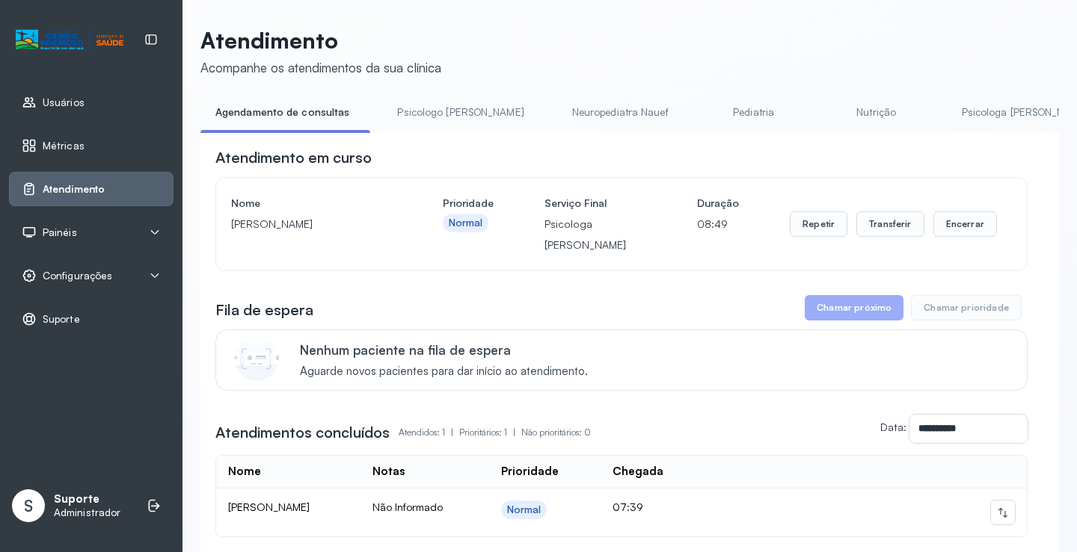
click at [61, 234] on span "Painéis" at bounding box center [60, 233] width 34 height 13
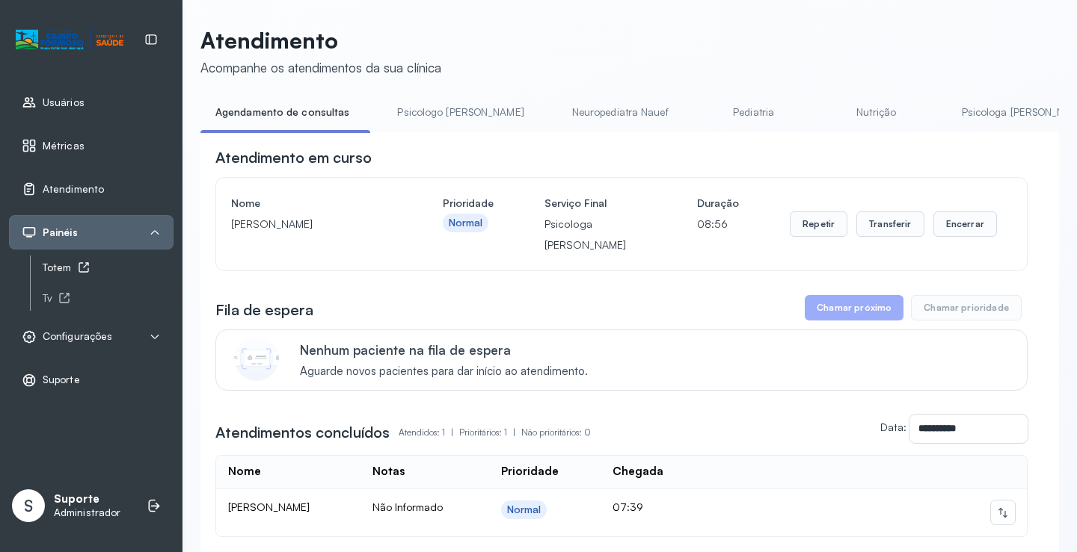
click at [61, 271] on div "Totem" at bounding box center [108, 268] width 131 height 13
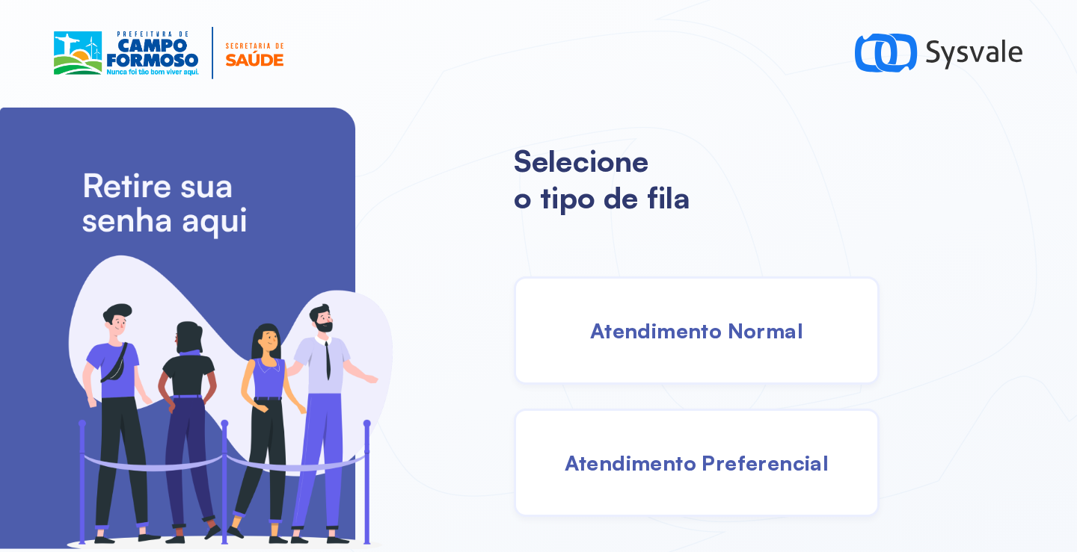
click at [632, 346] on div "Atendimento Normal" at bounding box center [697, 331] width 366 height 108
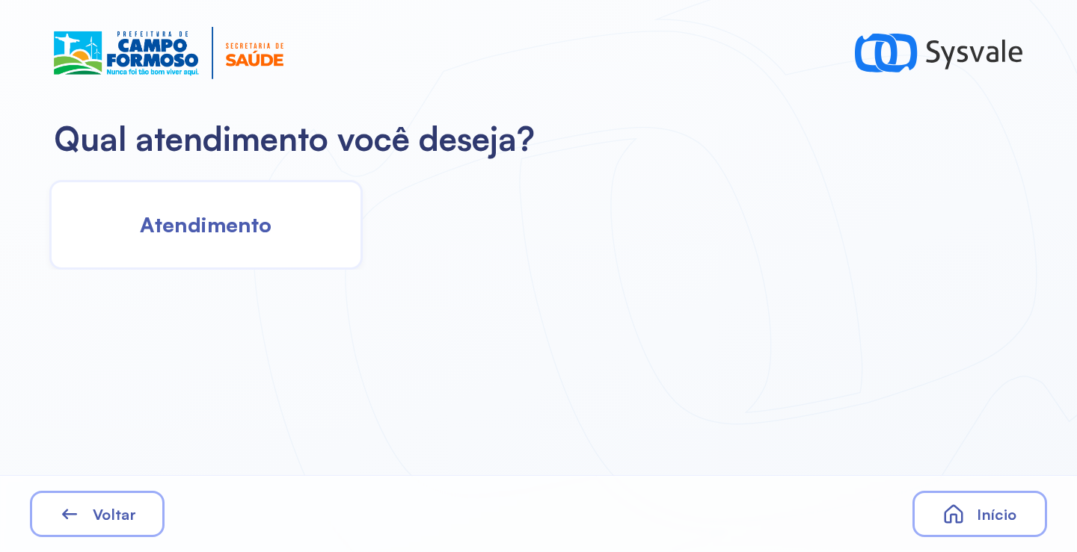
click at [155, 201] on div "Atendimento" at bounding box center [205, 225] width 313 height 90
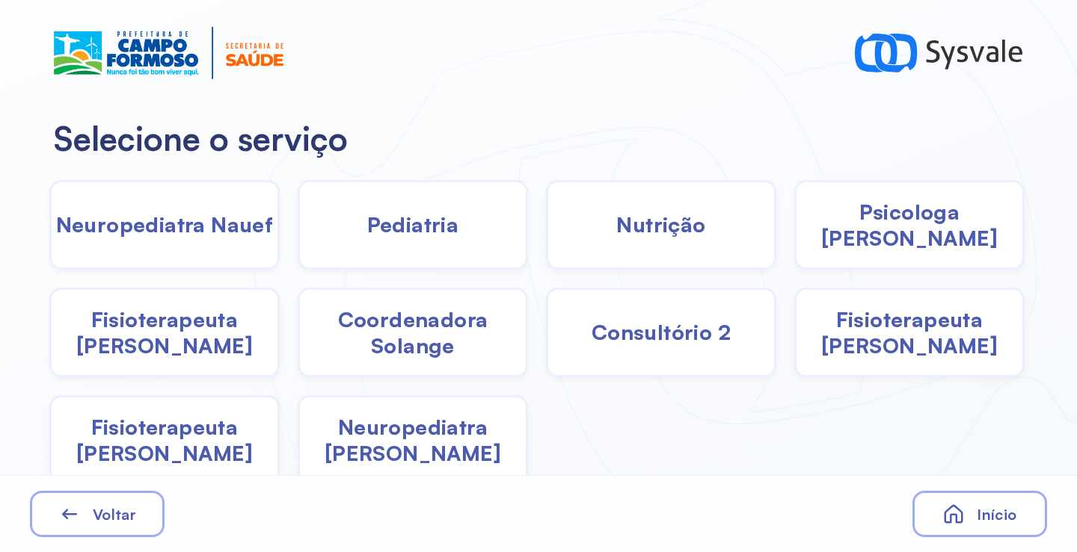
click at [209, 337] on span "Fisioterapeuta [PERSON_NAME]" at bounding box center [165, 333] width 226 height 52
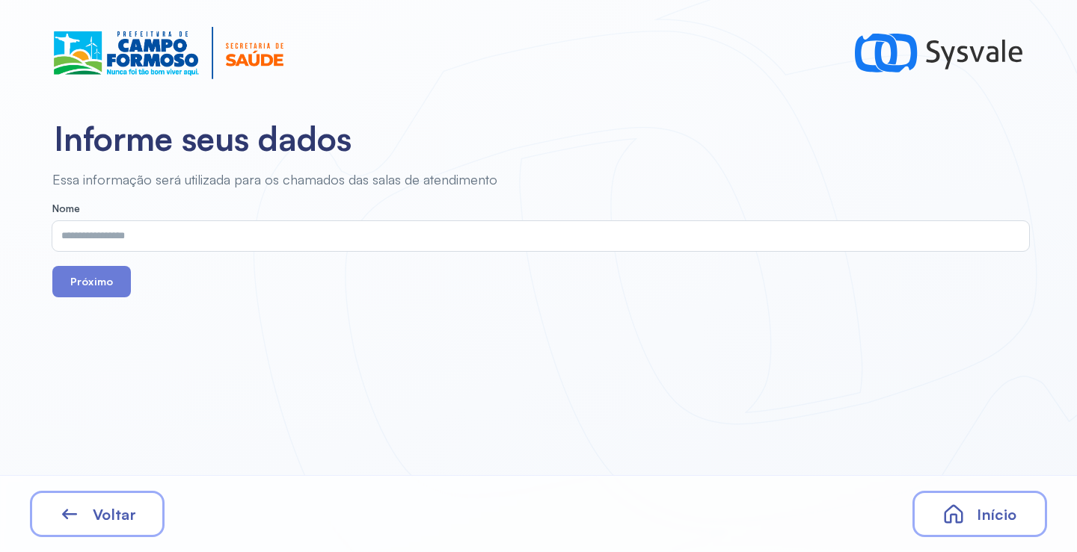
click at [227, 235] on input "text" at bounding box center [537, 236] width 970 height 30
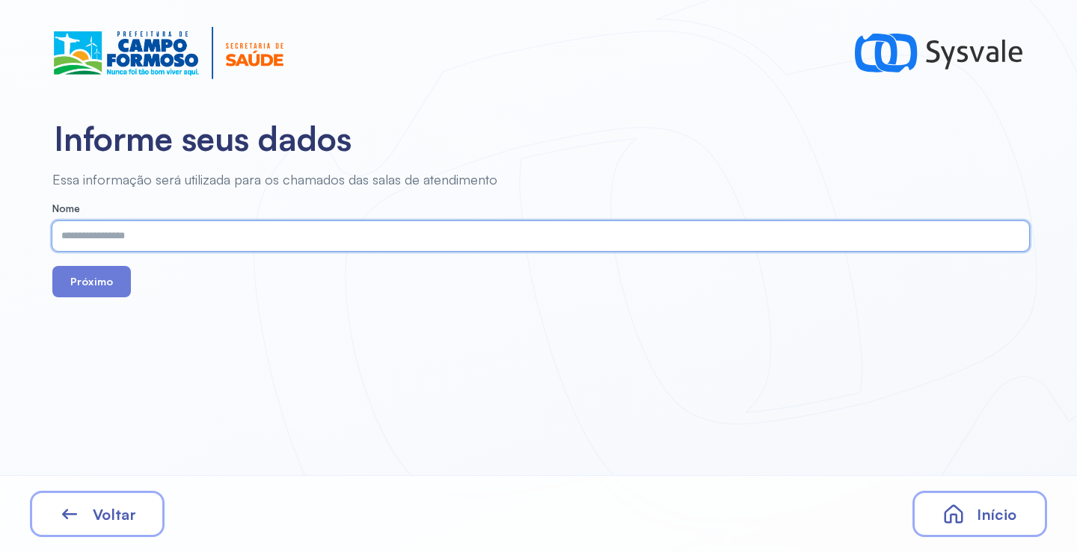
paste input "**********"
type input "**********"
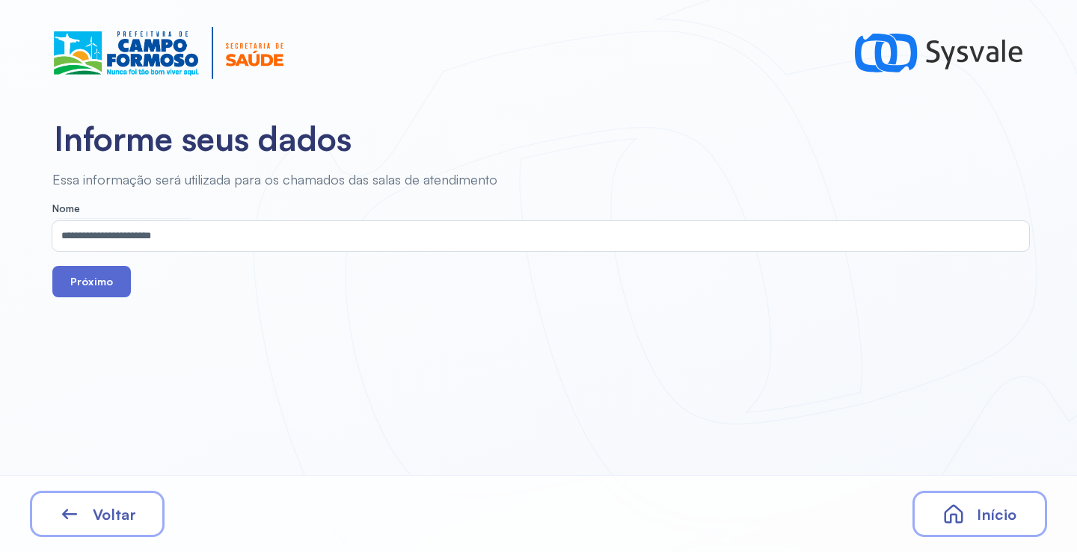
click at [105, 291] on button "Próximo" at bounding box center [91, 281] width 79 height 31
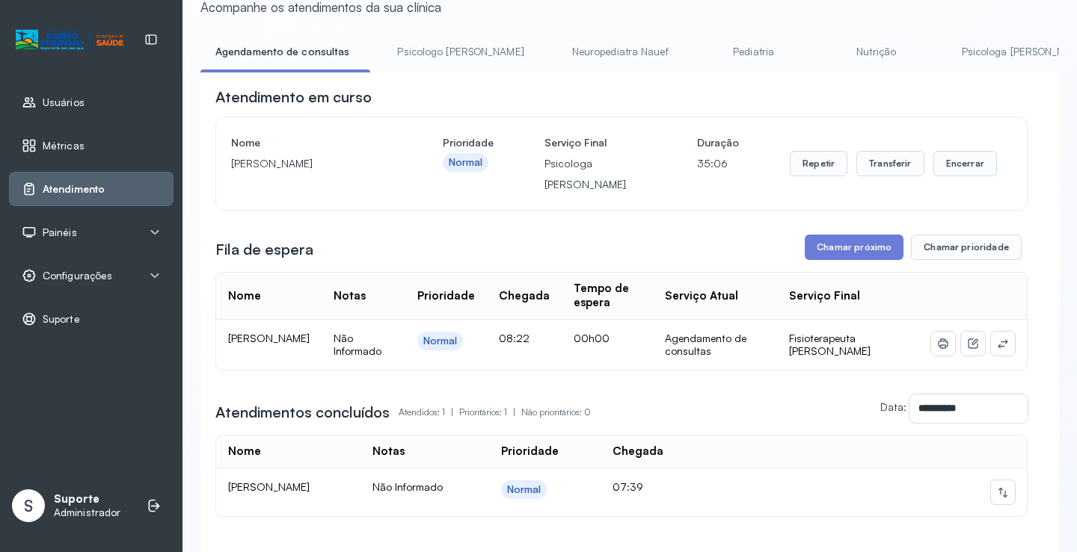
scroll to position [179, 0]
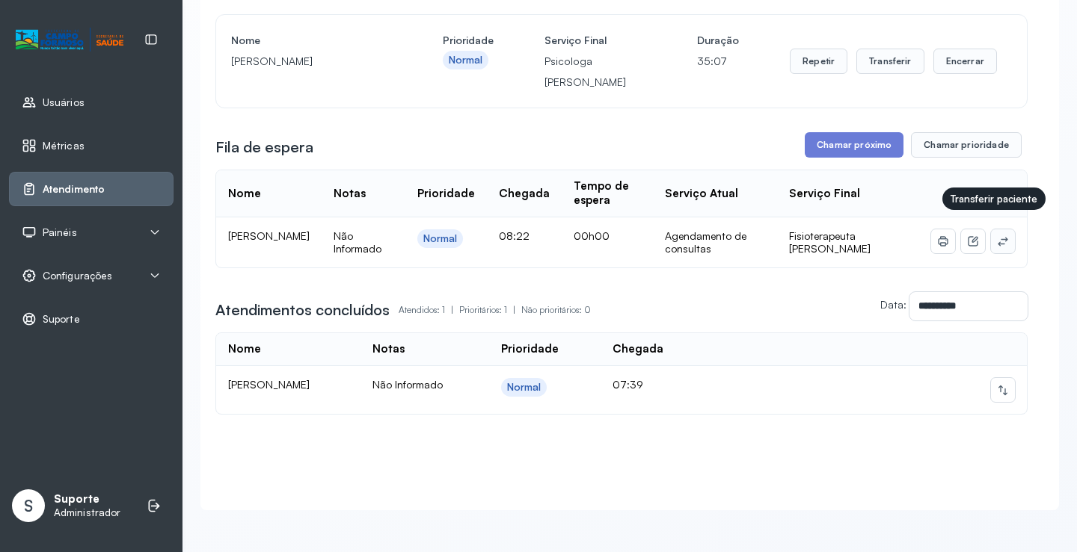
click at [994, 236] on button at bounding box center [1003, 242] width 24 height 24
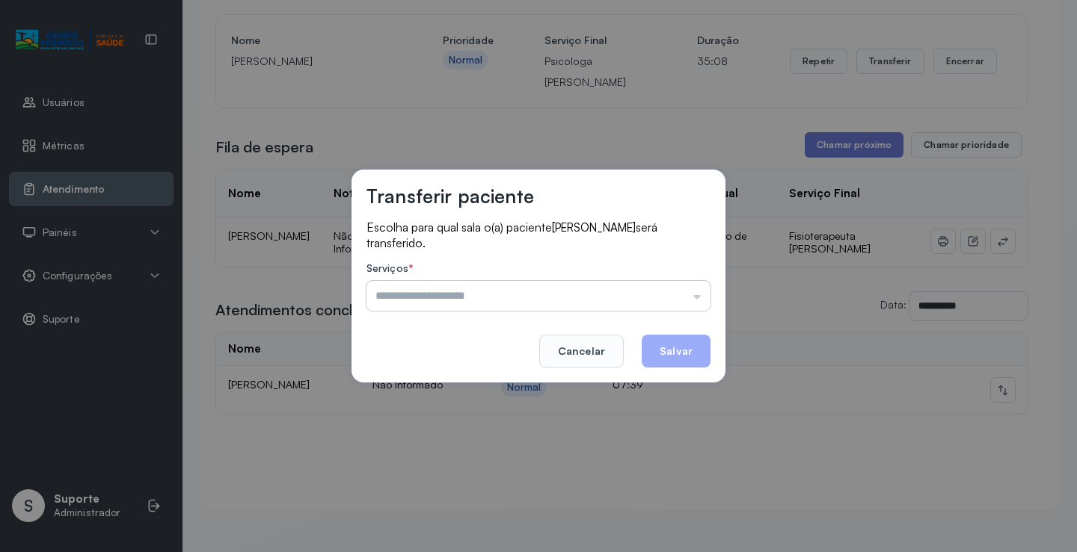
click at [561, 297] on input "text" at bounding box center [538, 296] width 344 height 30
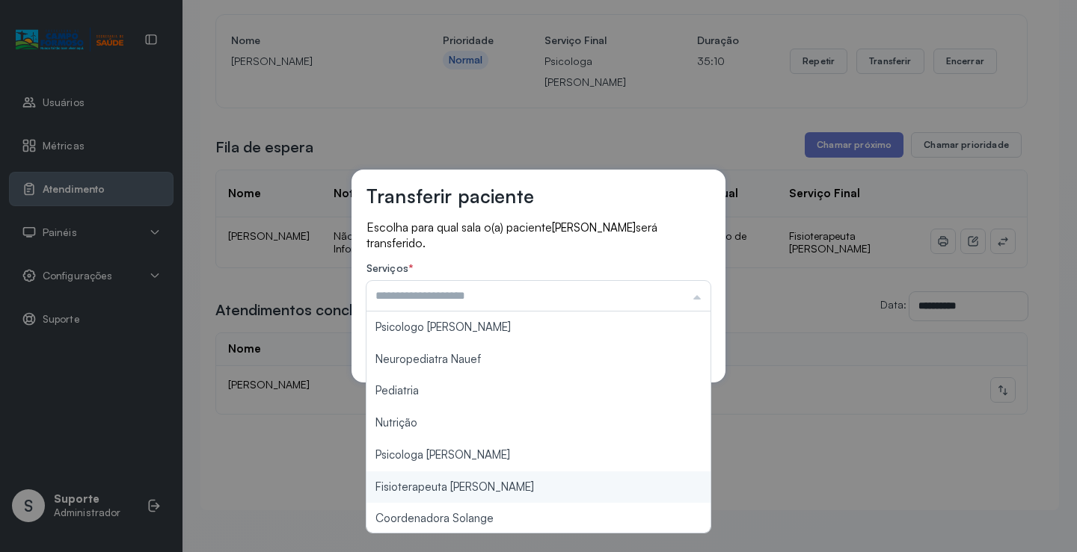
type input "**********"
click at [448, 485] on div "**********" at bounding box center [538, 276] width 1077 height 552
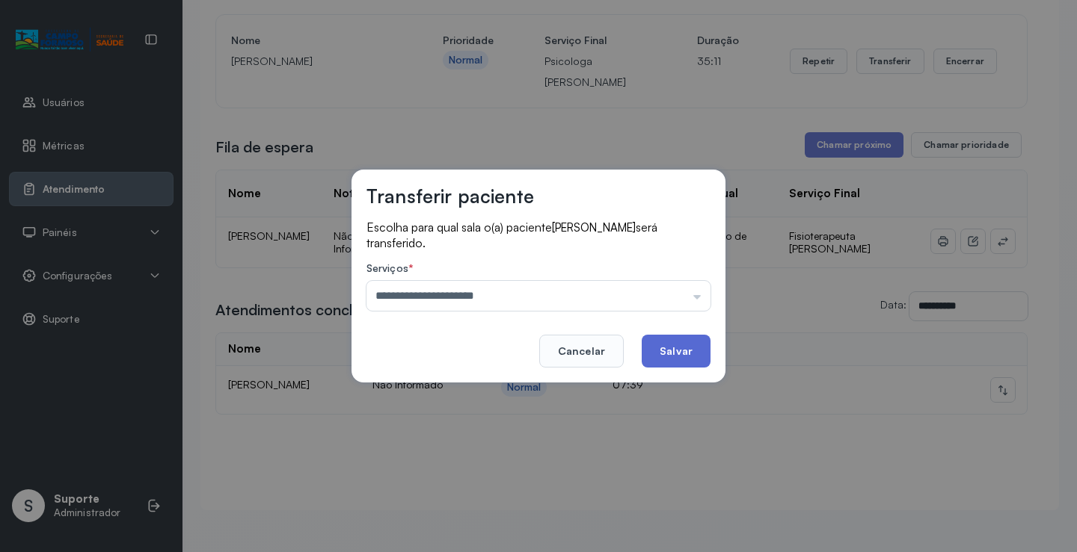
click at [672, 347] on button "Salvar" at bounding box center [675, 351] width 69 height 33
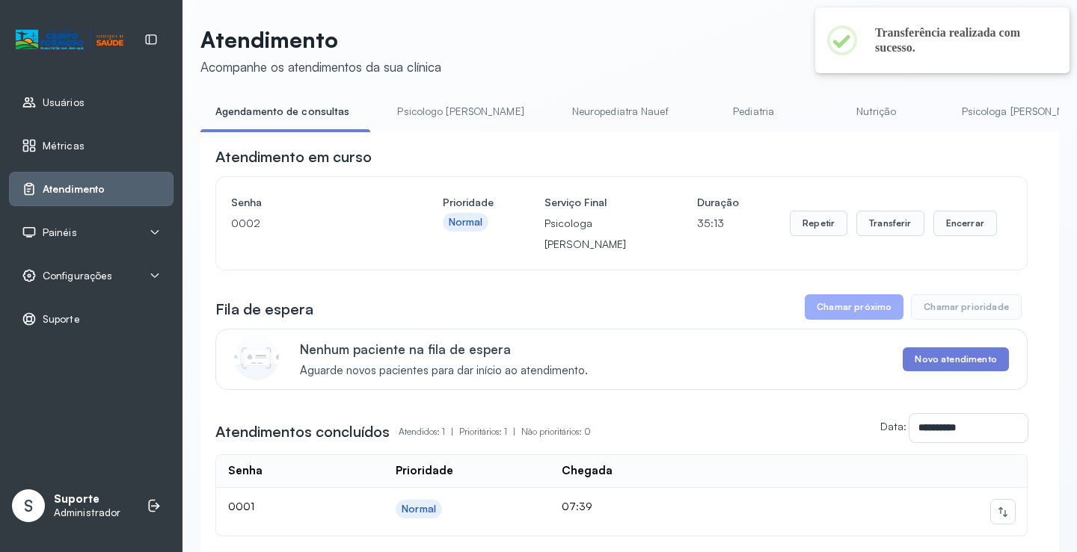
scroll to position [138, 0]
